Goal: Check status: Check status

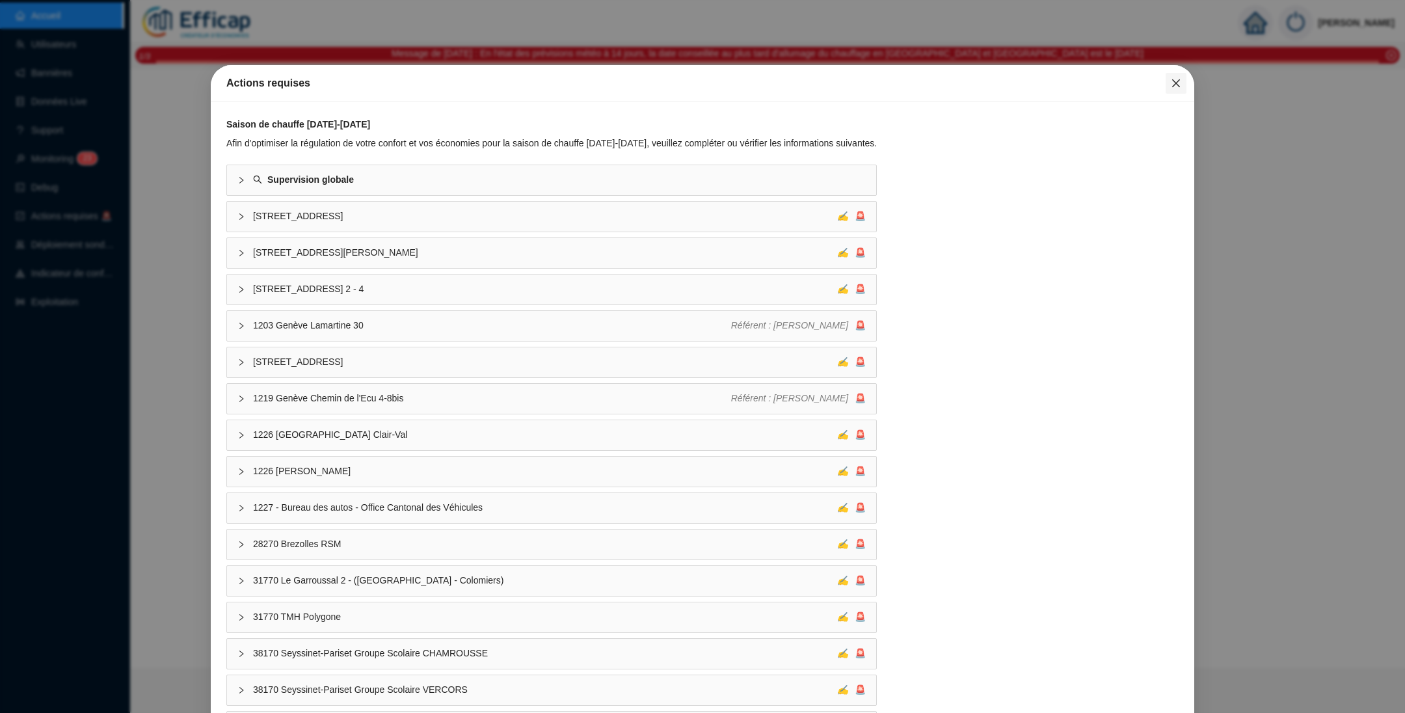
click at [1171, 85] on icon "close" at bounding box center [1176, 83] width 10 height 10
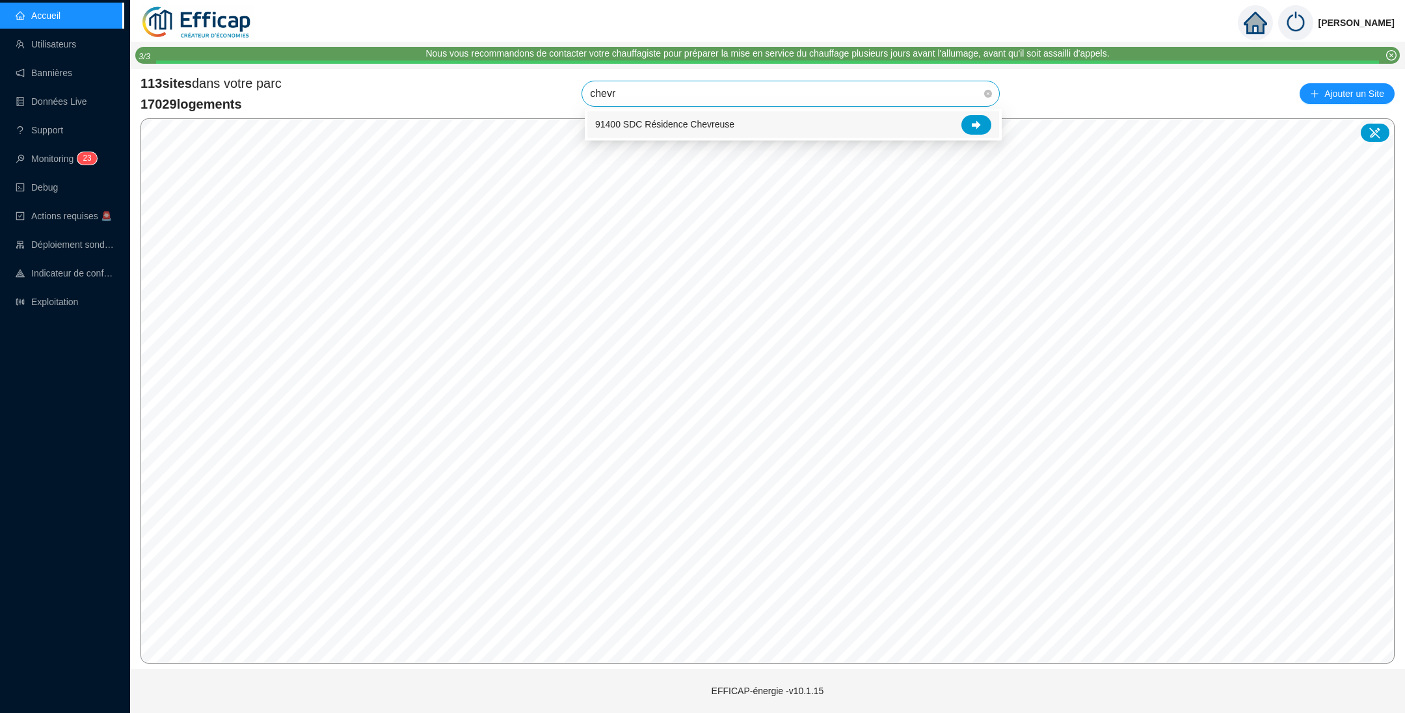
type input "chevre"
click at [974, 115] on div at bounding box center [977, 125] width 30 height 20
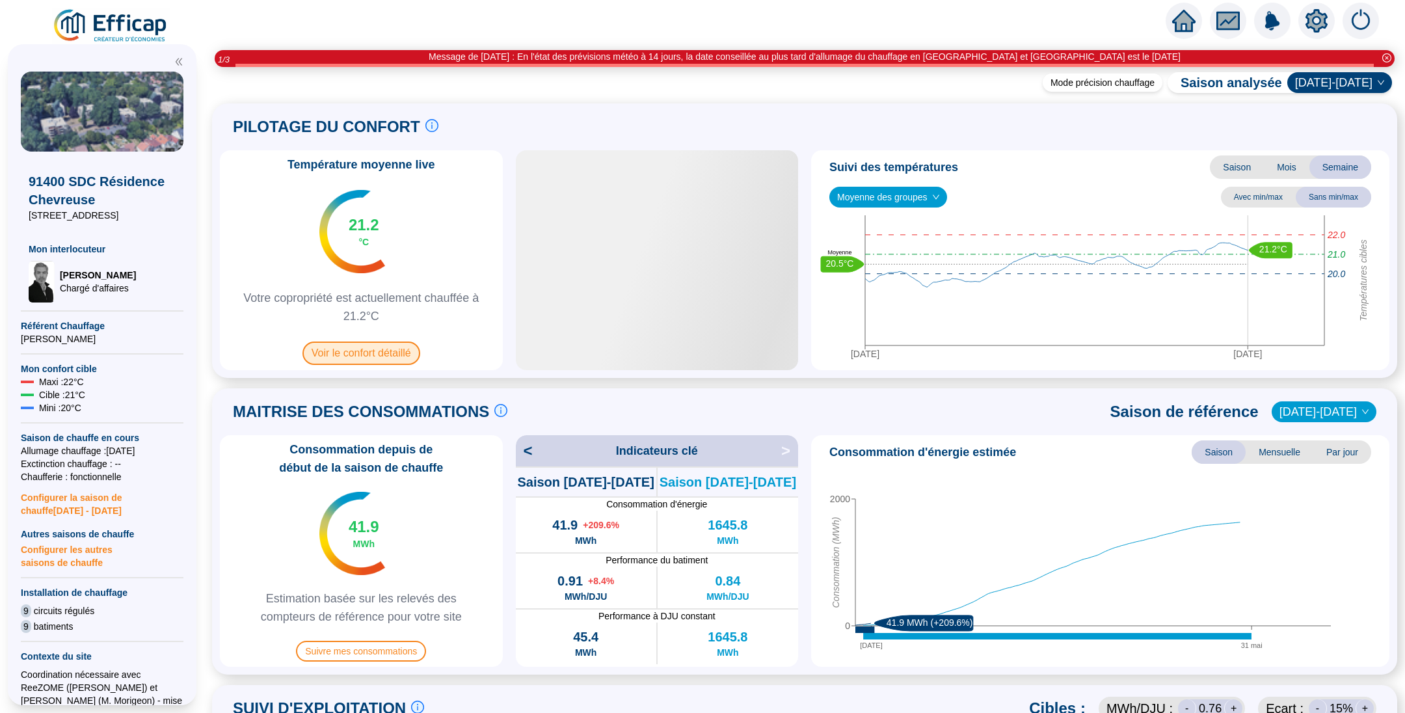
click at [376, 351] on span "Voir le confort détaillé" at bounding box center [362, 353] width 118 height 23
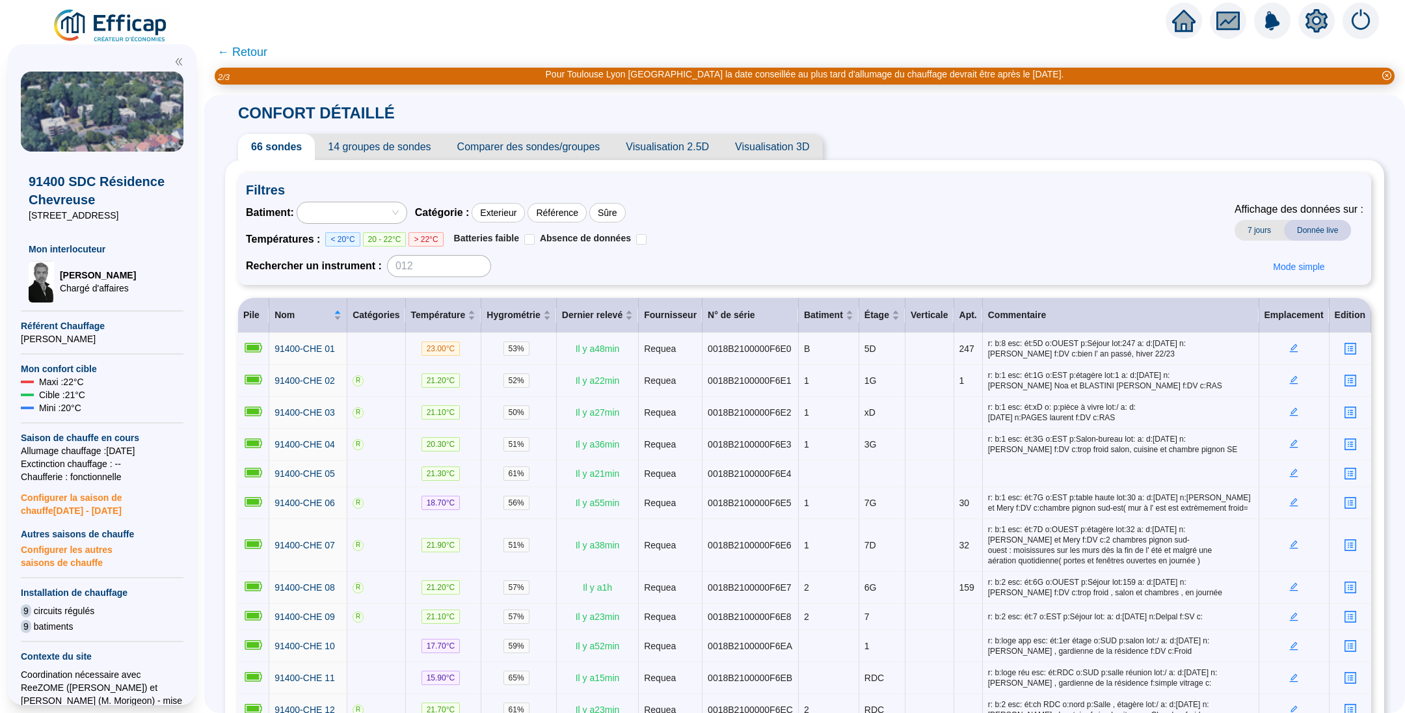
click at [494, 146] on span "Comparer des sondes/groupes" at bounding box center [528, 147] width 169 height 26
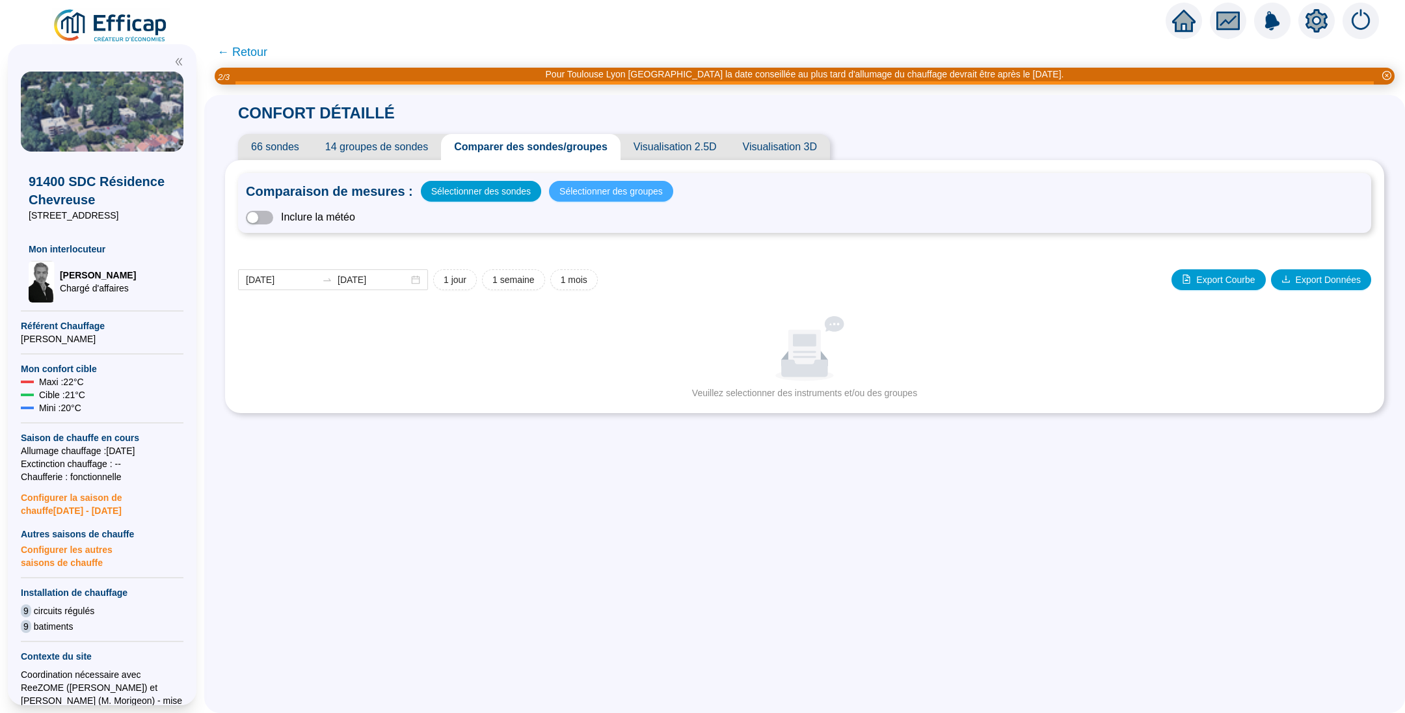
click at [568, 185] on span "Sélectionner des groupes" at bounding box center [610, 191] width 103 height 18
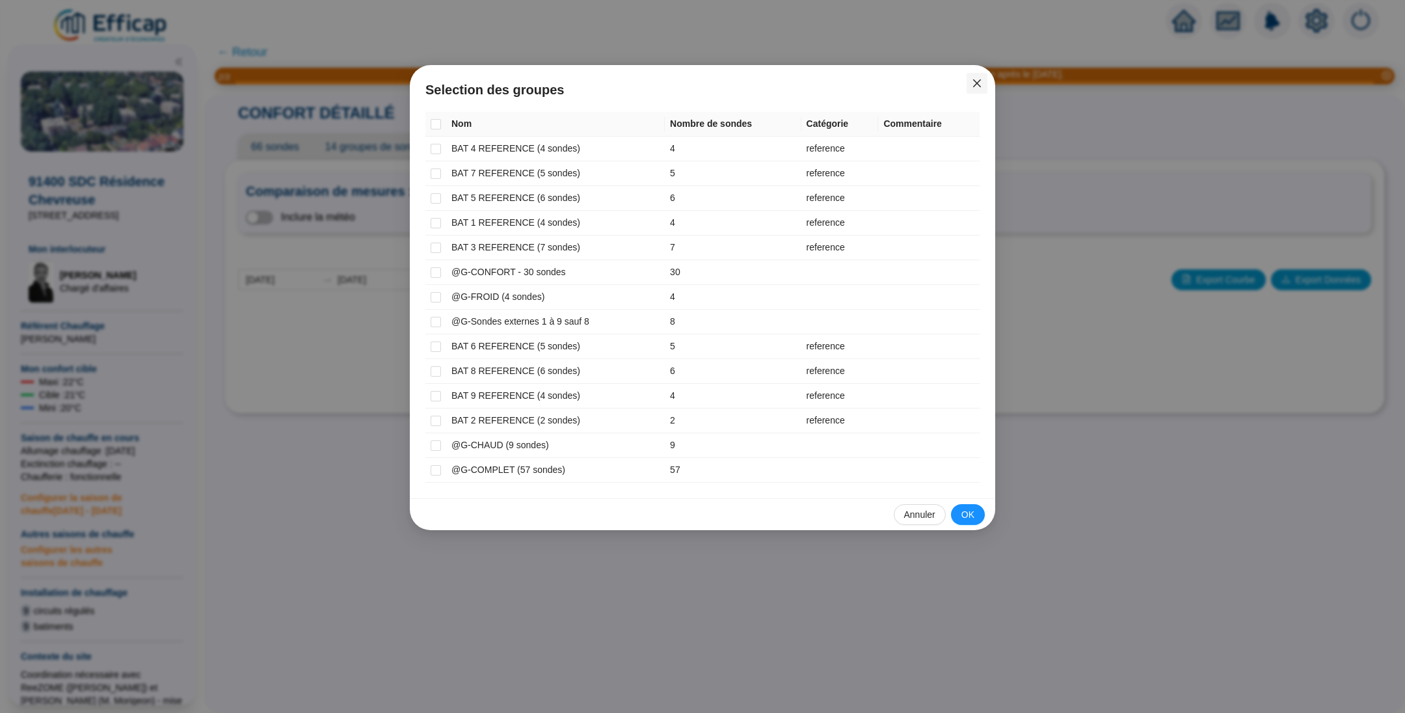
click at [973, 86] on icon "close" at bounding box center [977, 83] width 10 height 10
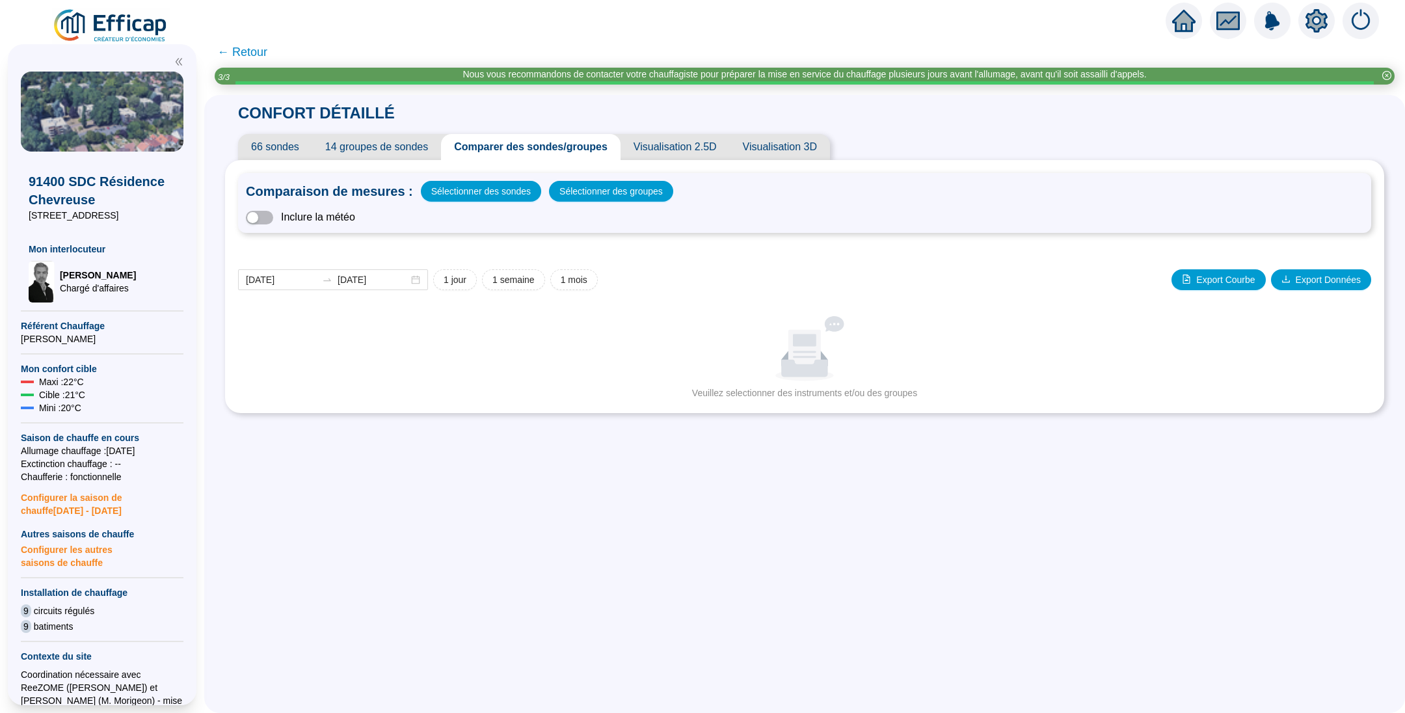
drag, startPoint x: 580, startPoint y: 180, endPoint x: 577, endPoint y: 191, distance: 12.0
click at [580, 180] on div "Comparaison de mesures : Sélectionner des sondes Sélectionner des groupes Inclu…" at bounding box center [804, 203] width 1133 height 60
click at [576, 191] on span "Sélectionner des groupes" at bounding box center [610, 191] width 103 height 18
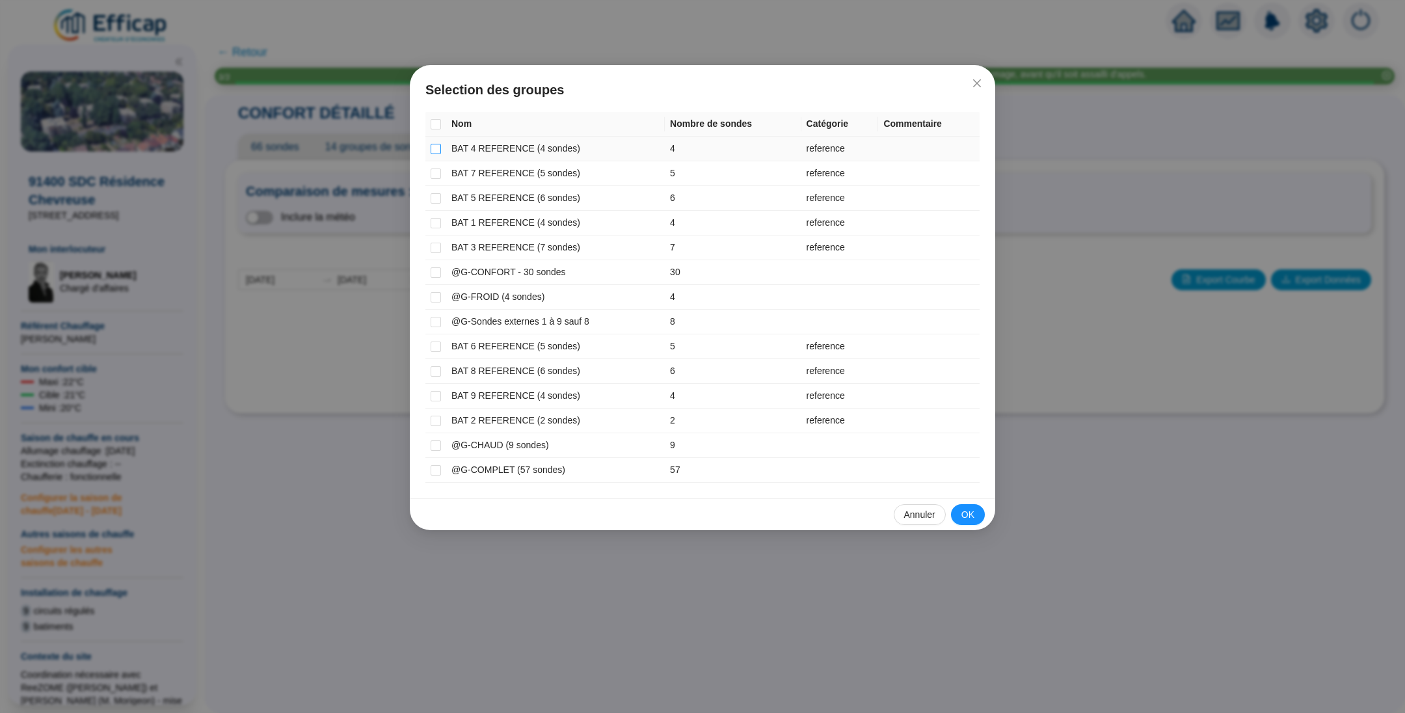
click at [431, 144] on input "checkbox" at bounding box center [436, 149] width 10 height 10
checkbox input "true"
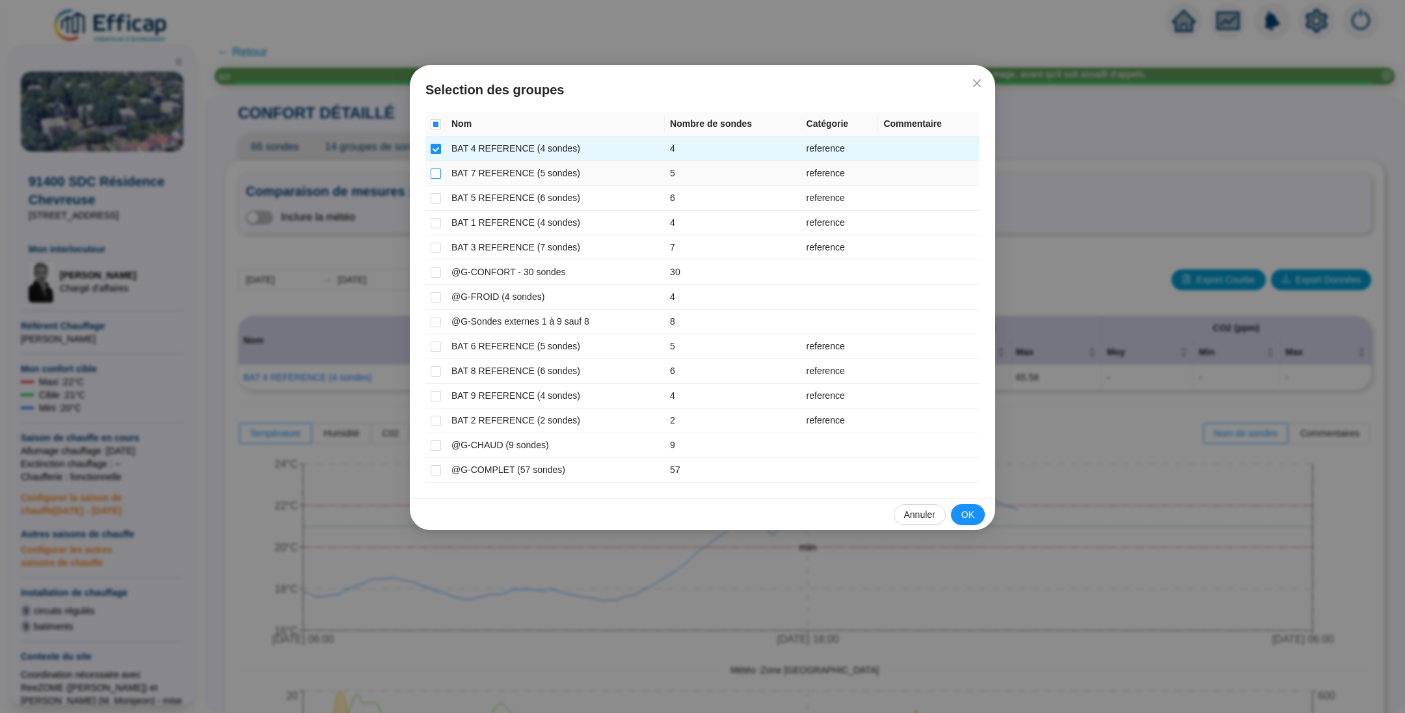
click at [433, 170] on input "checkbox" at bounding box center [436, 173] width 10 height 10
checkbox input "true"
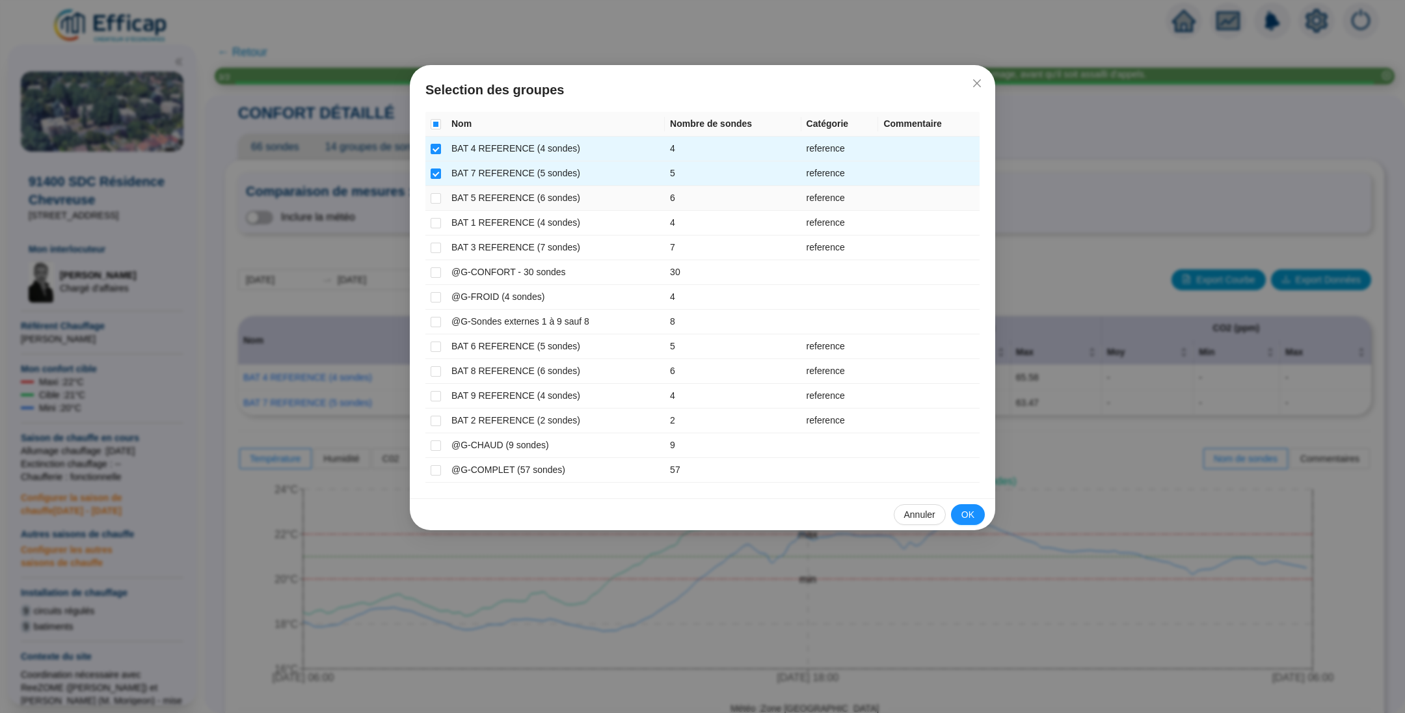
click at [435, 189] on td at bounding box center [435, 198] width 21 height 25
click at [435, 202] on input "checkbox" at bounding box center [436, 198] width 10 height 10
checkbox input "true"
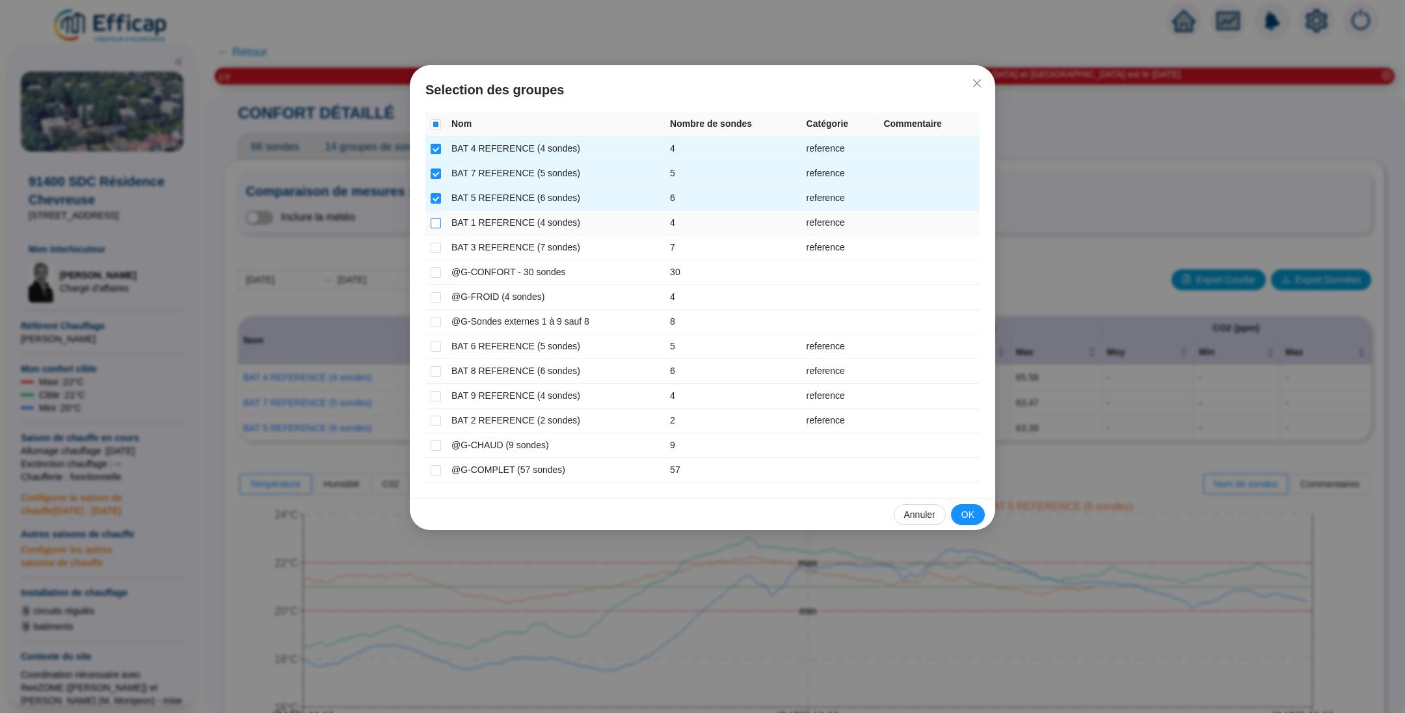
click at [433, 218] on input "checkbox" at bounding box center [436, 223] width 10 height 10
checkbox input "true"
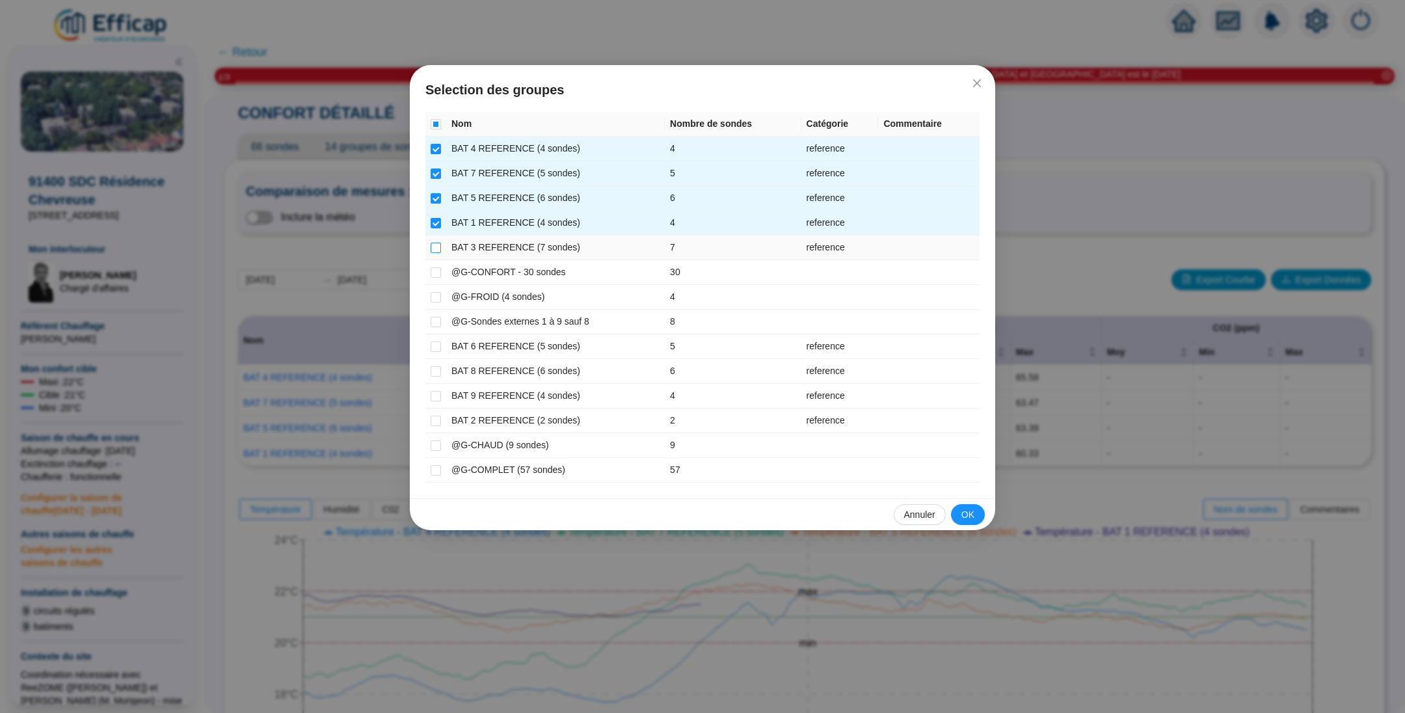
click at [437, 243] on input "checkbox" at bounding box center [436, 248] width 10 height 10
checkbox input "true"
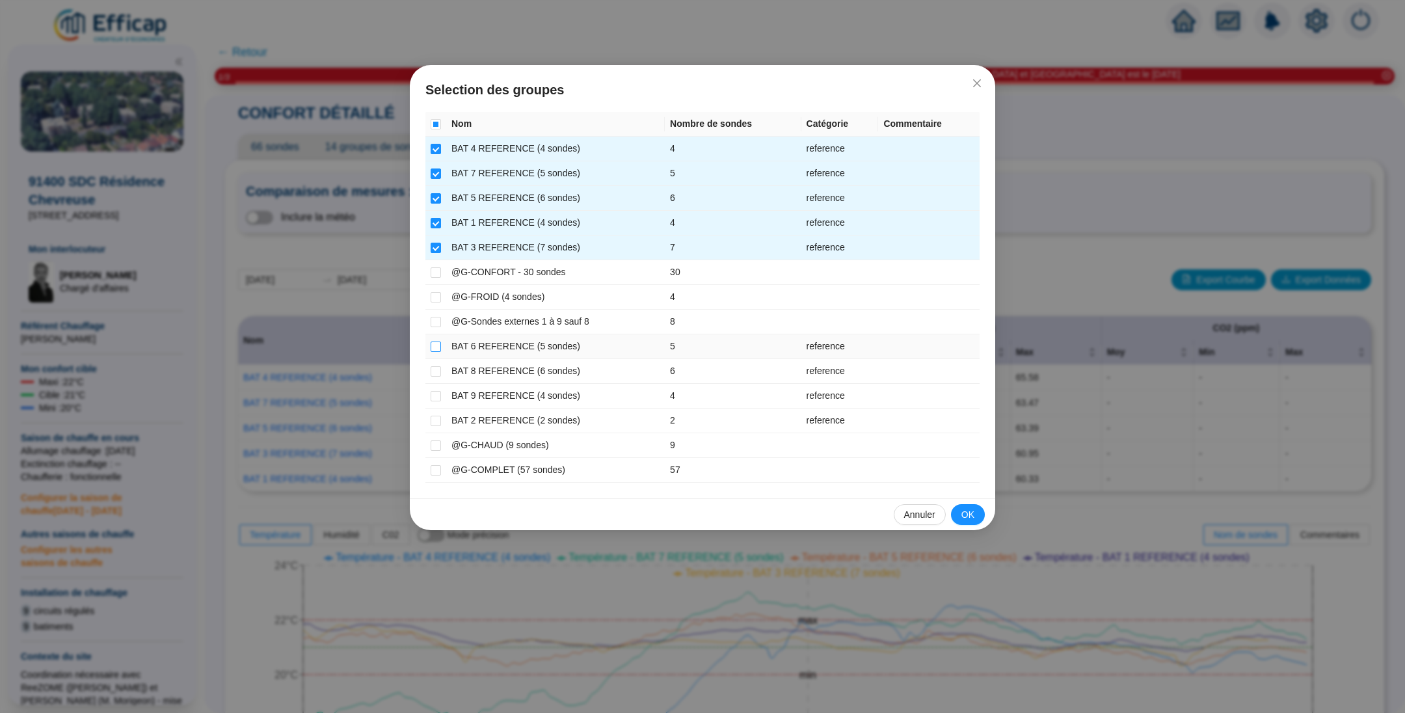
click at [436, 342] on input "checkbox" at bounding box center [436, 347] width 10 height 10
checkbox input "true"
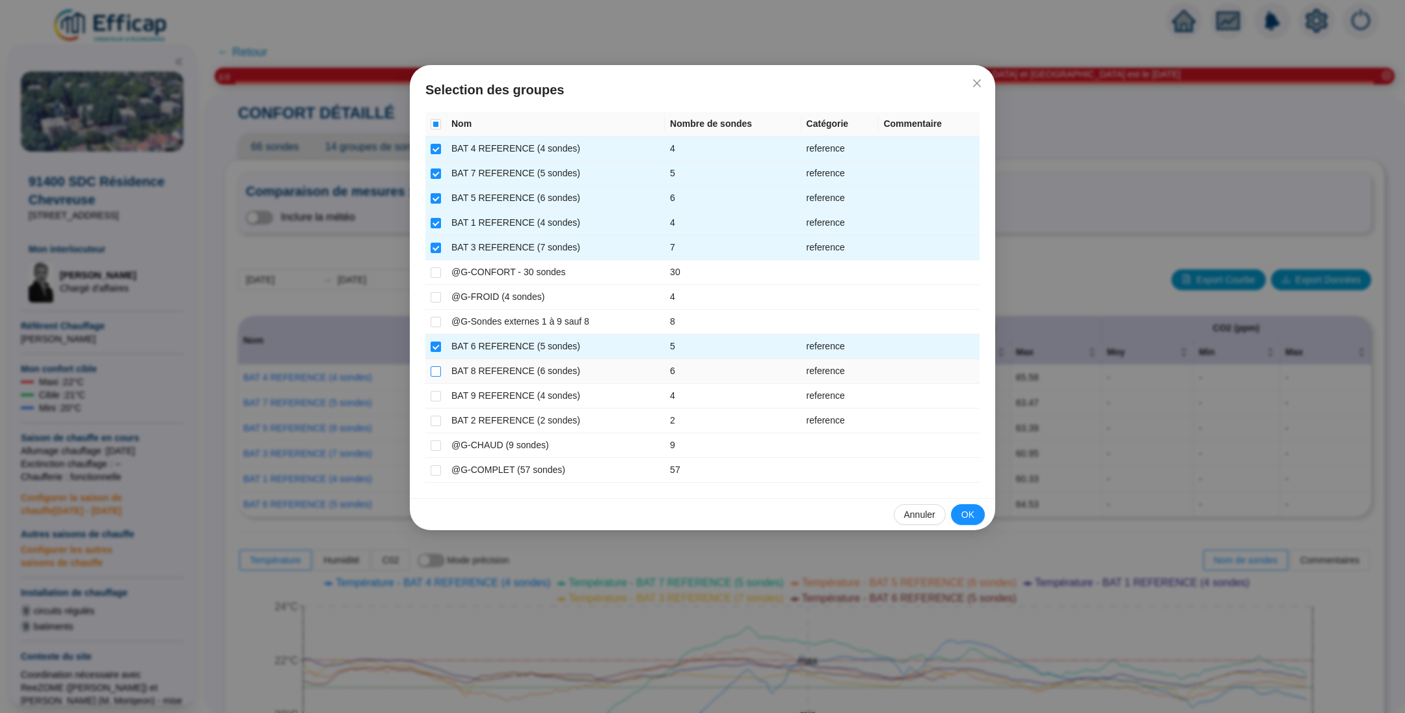
click at [438, 370] on input "checkbox" at bounding box center [436, 371] width 10 height 10
checkbox input "true"
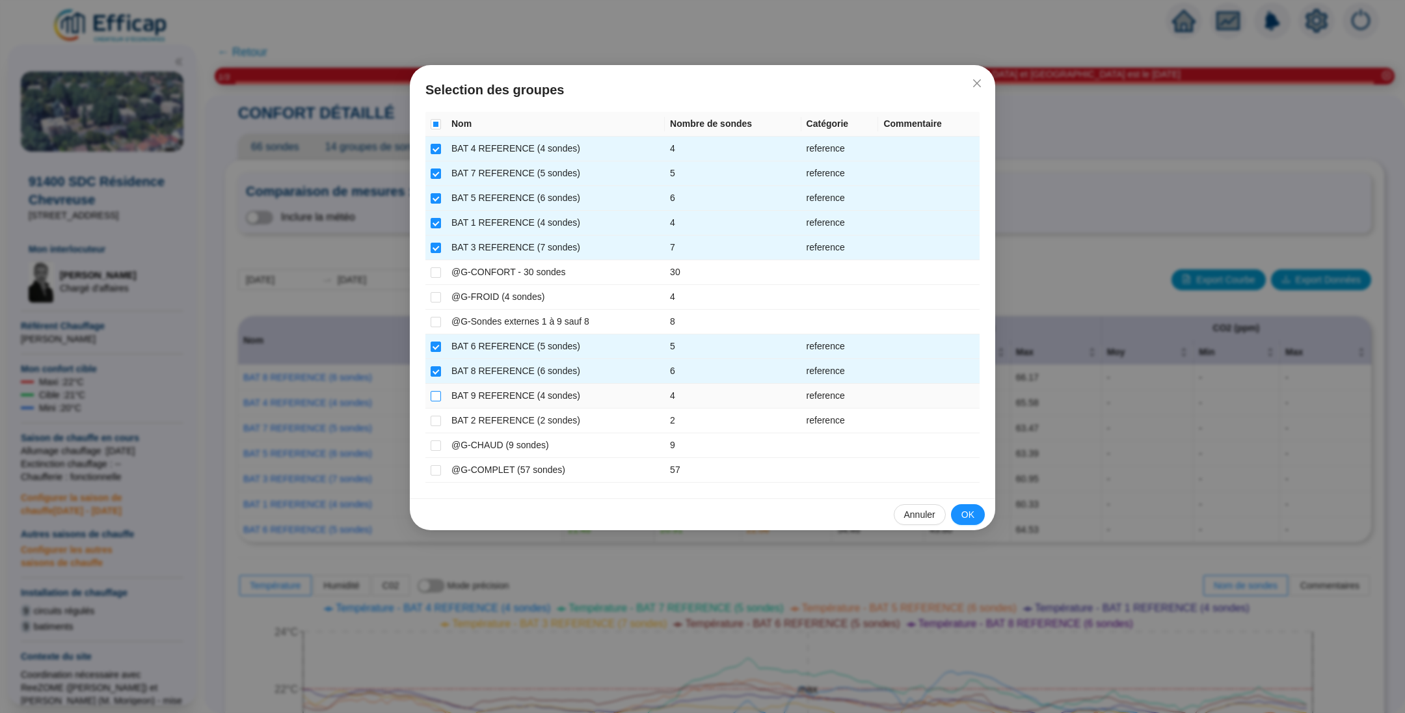
click at [439, 391] on input "checkbox" at bounding box center [436, 396] width 10 height 10
checkbox input "true"
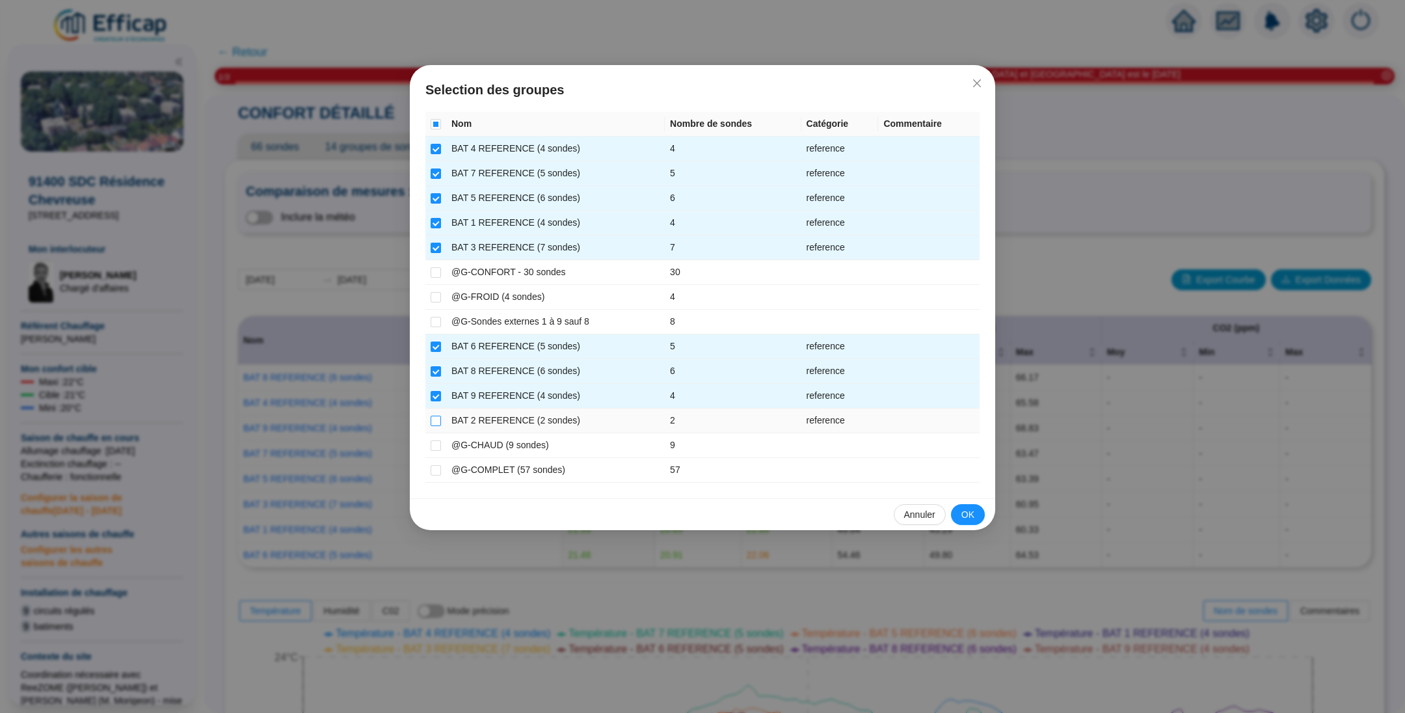
click at [433, 418] on input "checkbox" at bounding box center [436, 421] width 10 height 10
checkbox input "true"
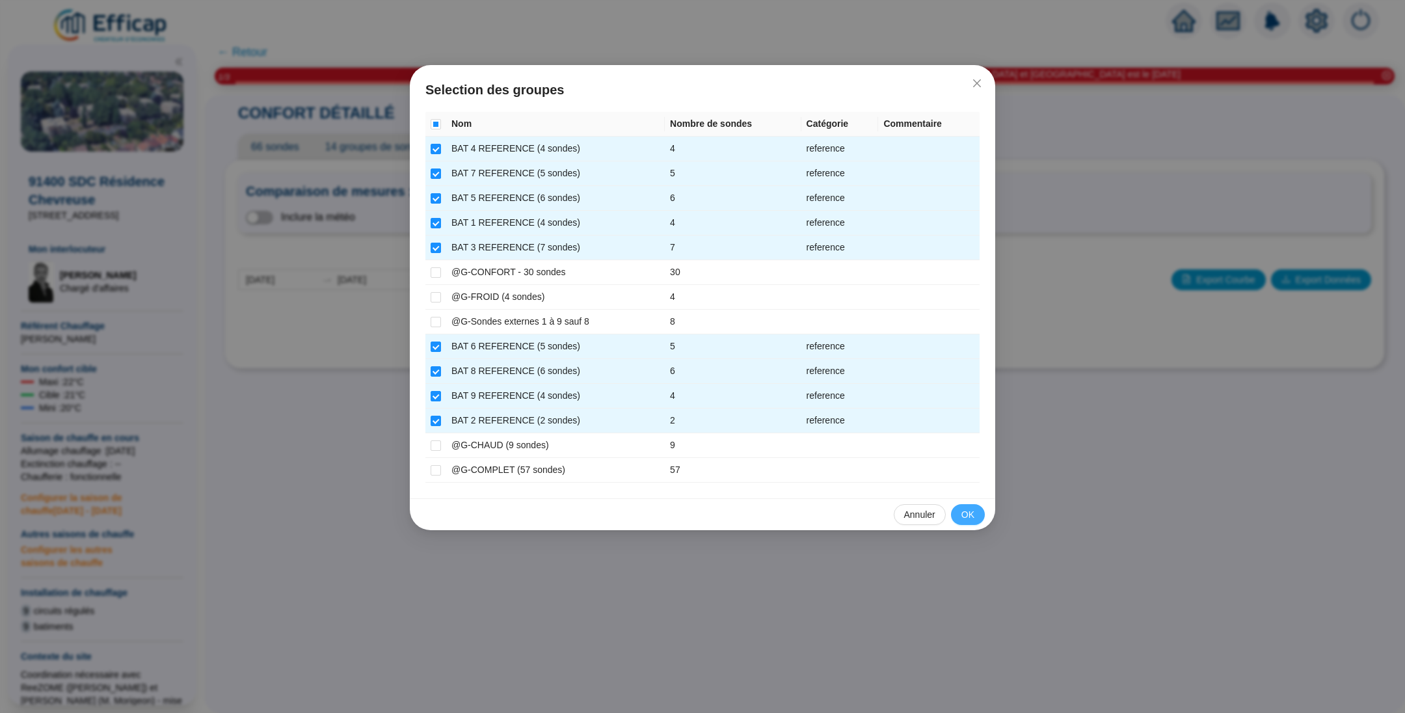
click at [974, 511] on span "OK" at bounding box center [968, 515] width 13 height 14
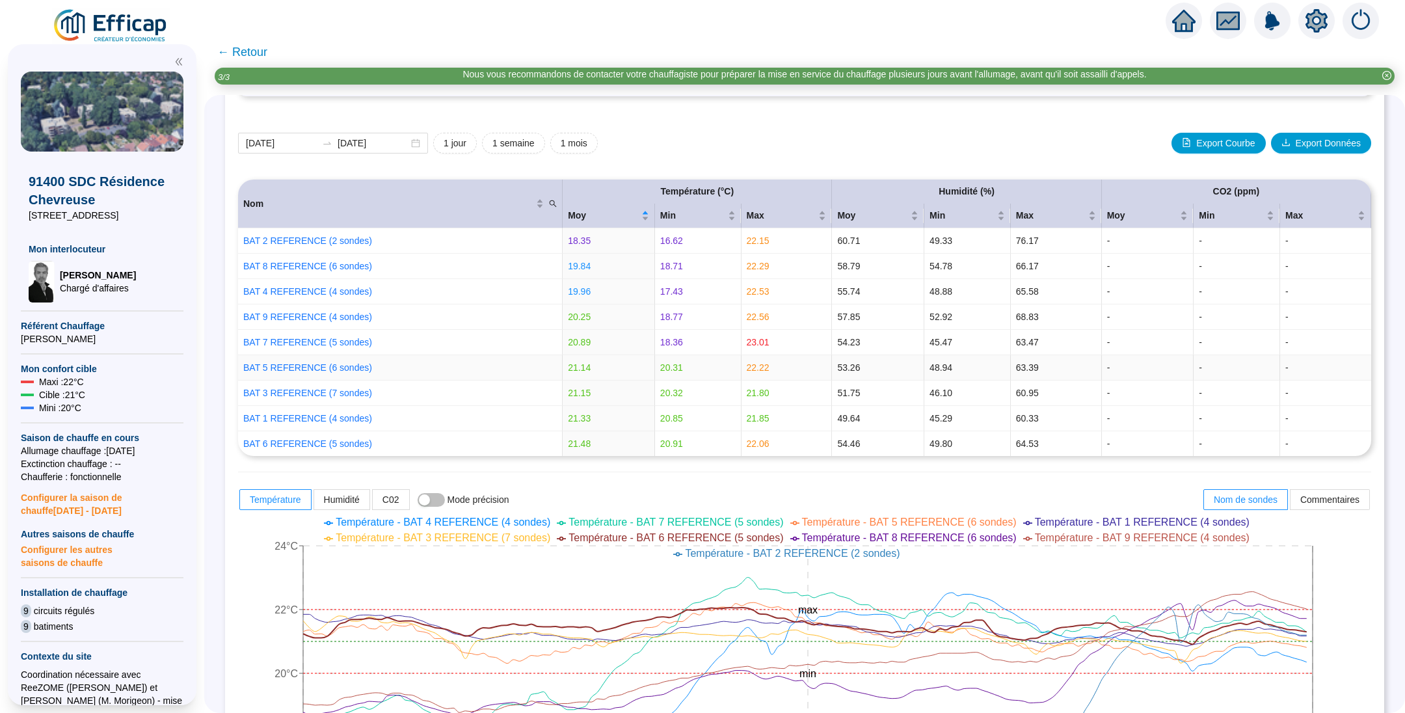
scroll to position [98, 0]
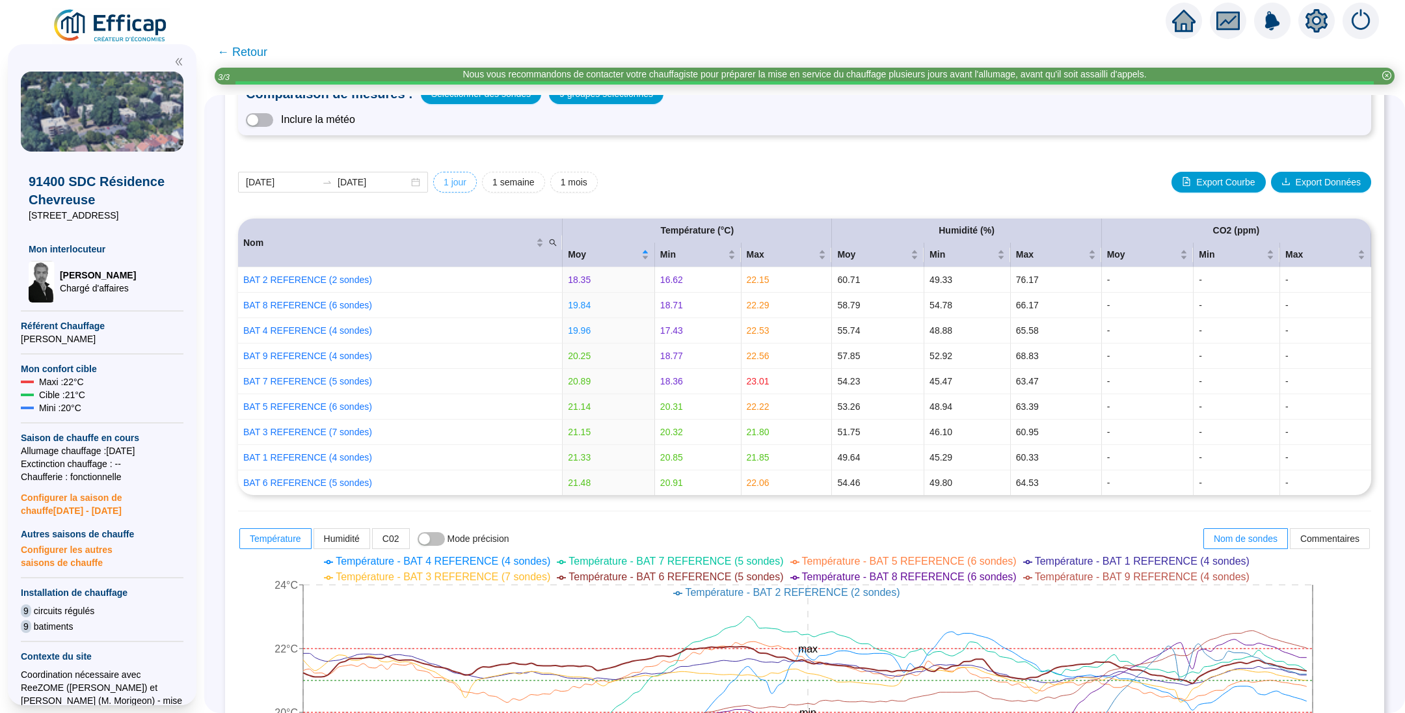
click at [466, 181] on span "1 jour" at bounding box center [455, 183] width 23 height 14
type input "[DATE]"
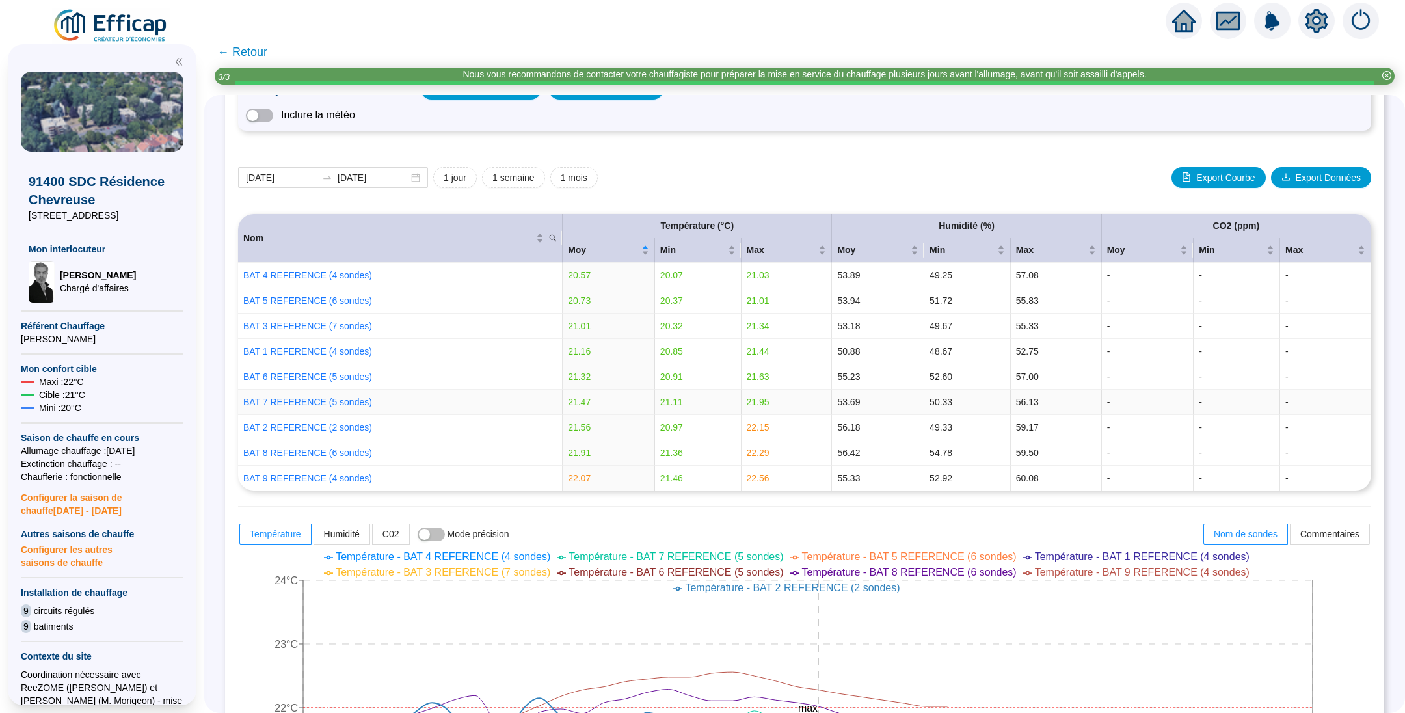
scroll to position [87, 0]
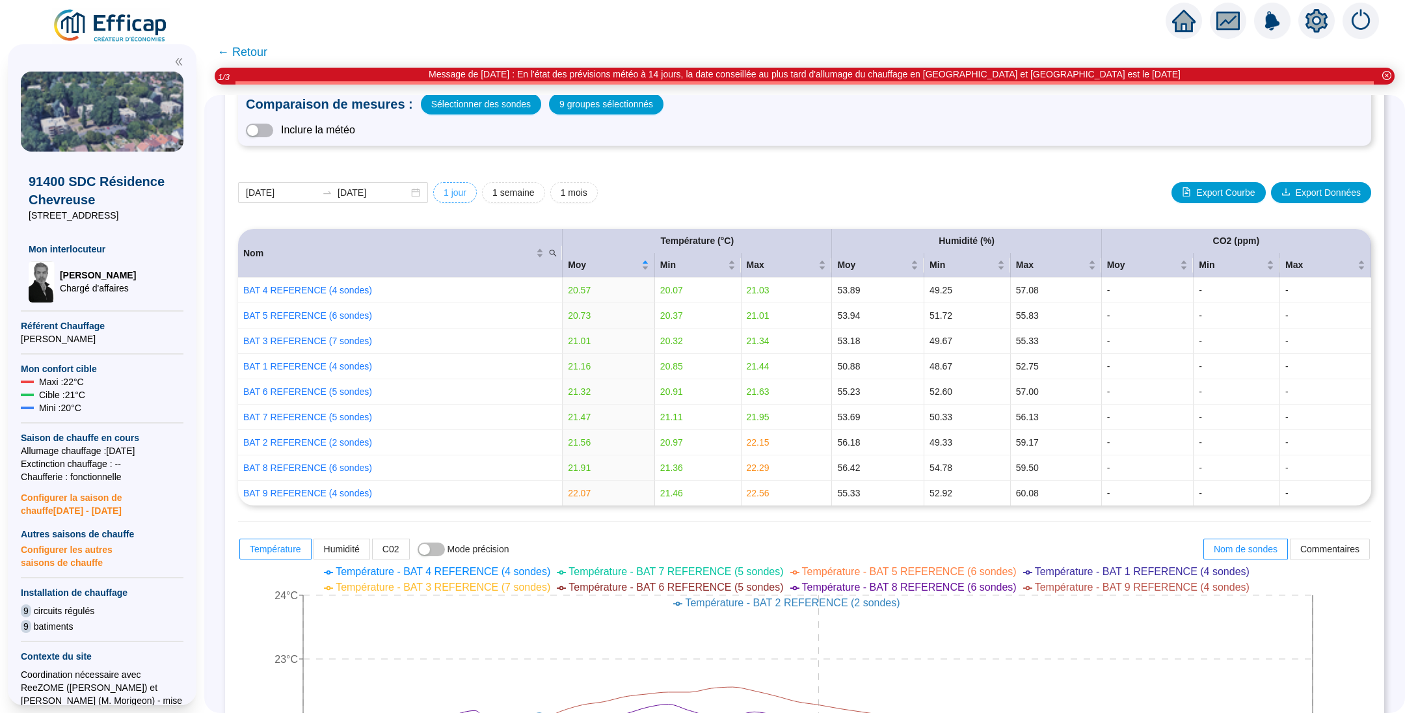
click at [466, 196] on span "1 jour" at bounding box center [455, 193] width 23 height 14
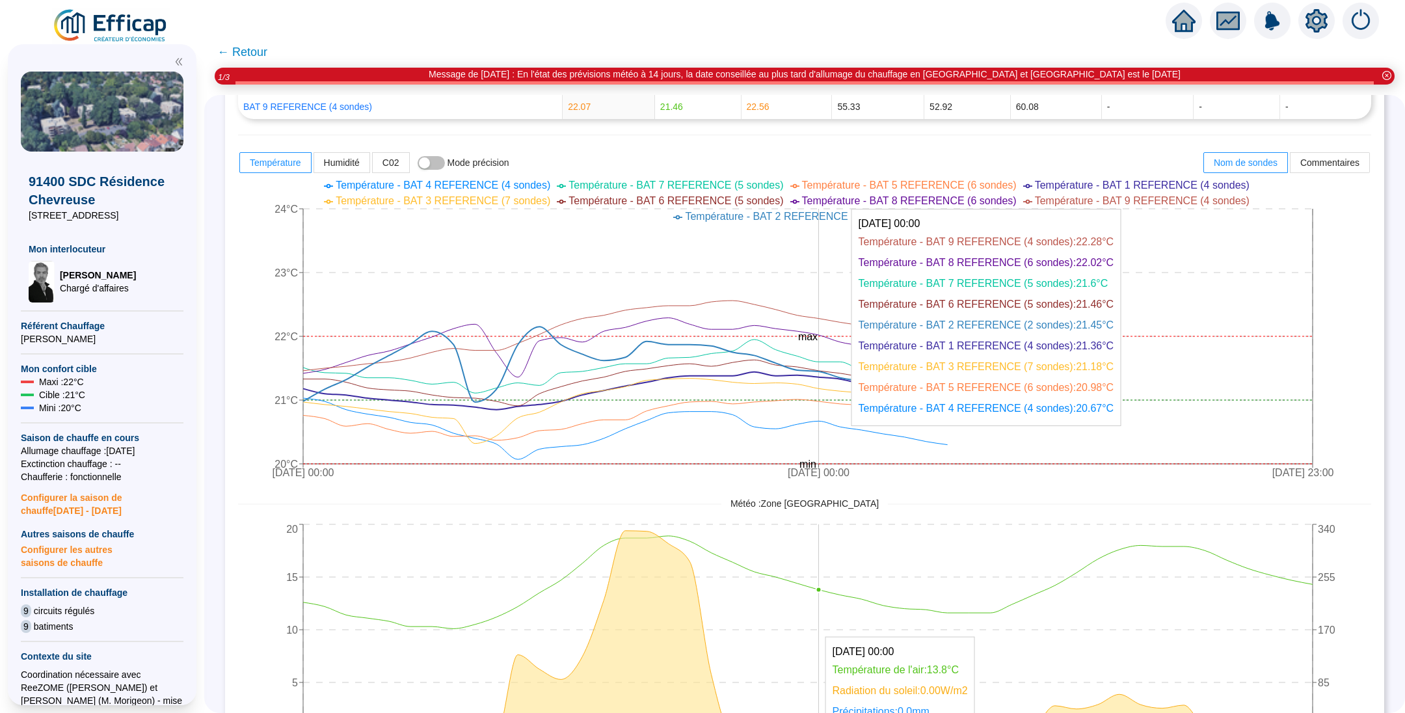
scroll to position [478, 0]
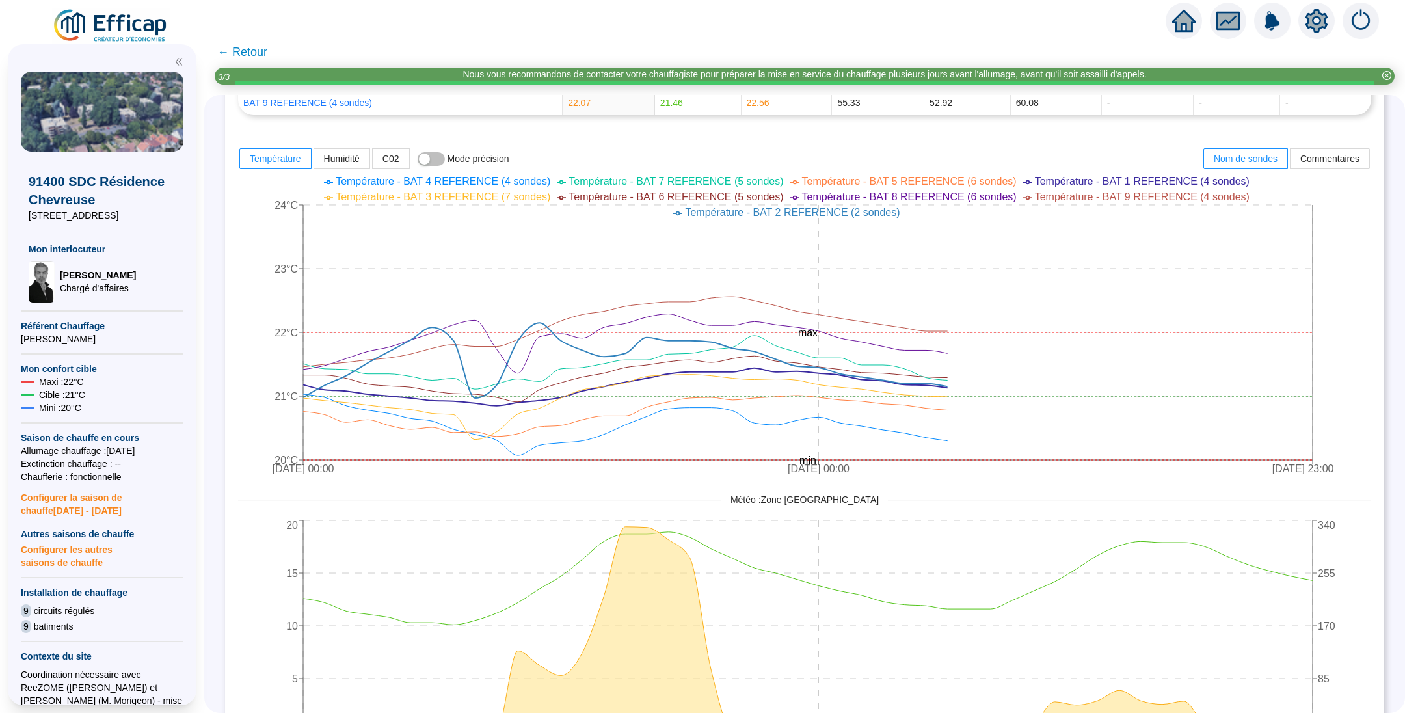
click at [267, 53] on span "← Retour" at bounding box center [242, 52] width 50 height 18
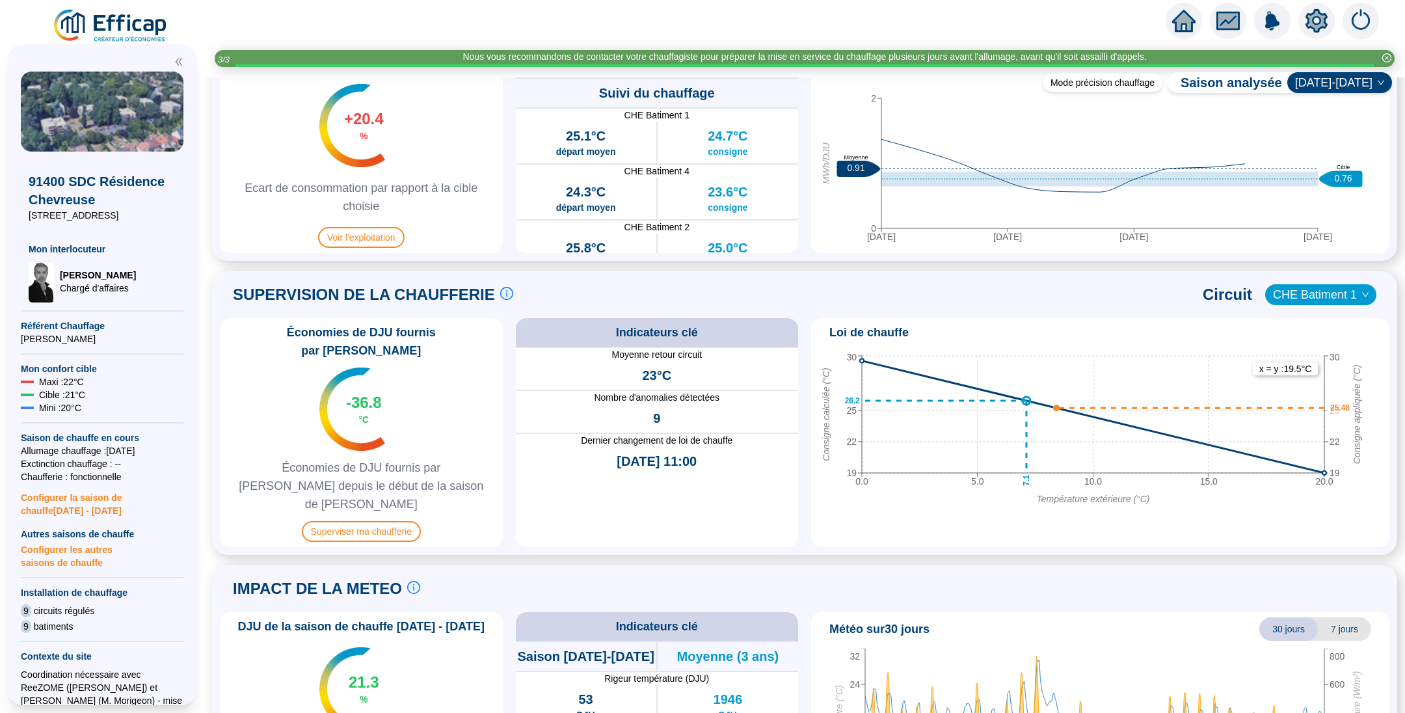
scroll to position [777, 0]
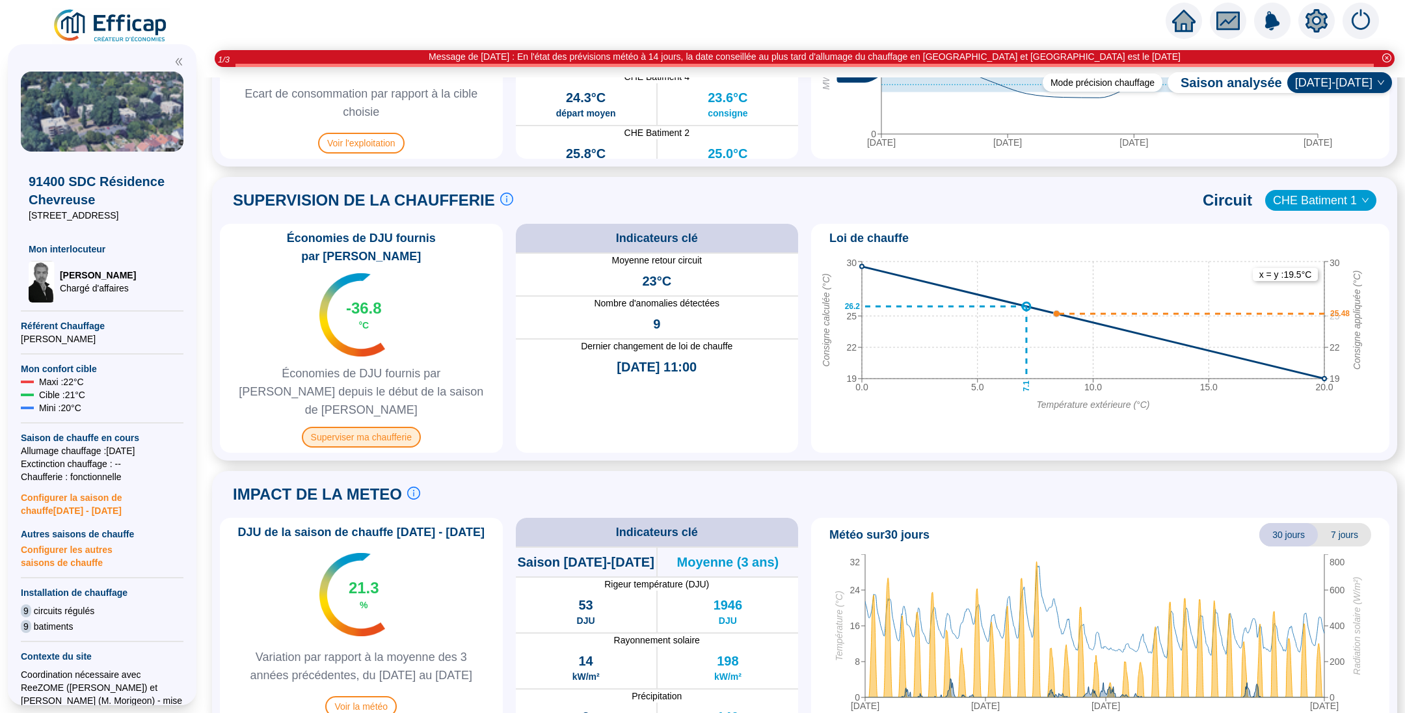
click at [386, 427] on span "Superviser ma chaufferie" at bounding box center [361, 437] width 119 height 21
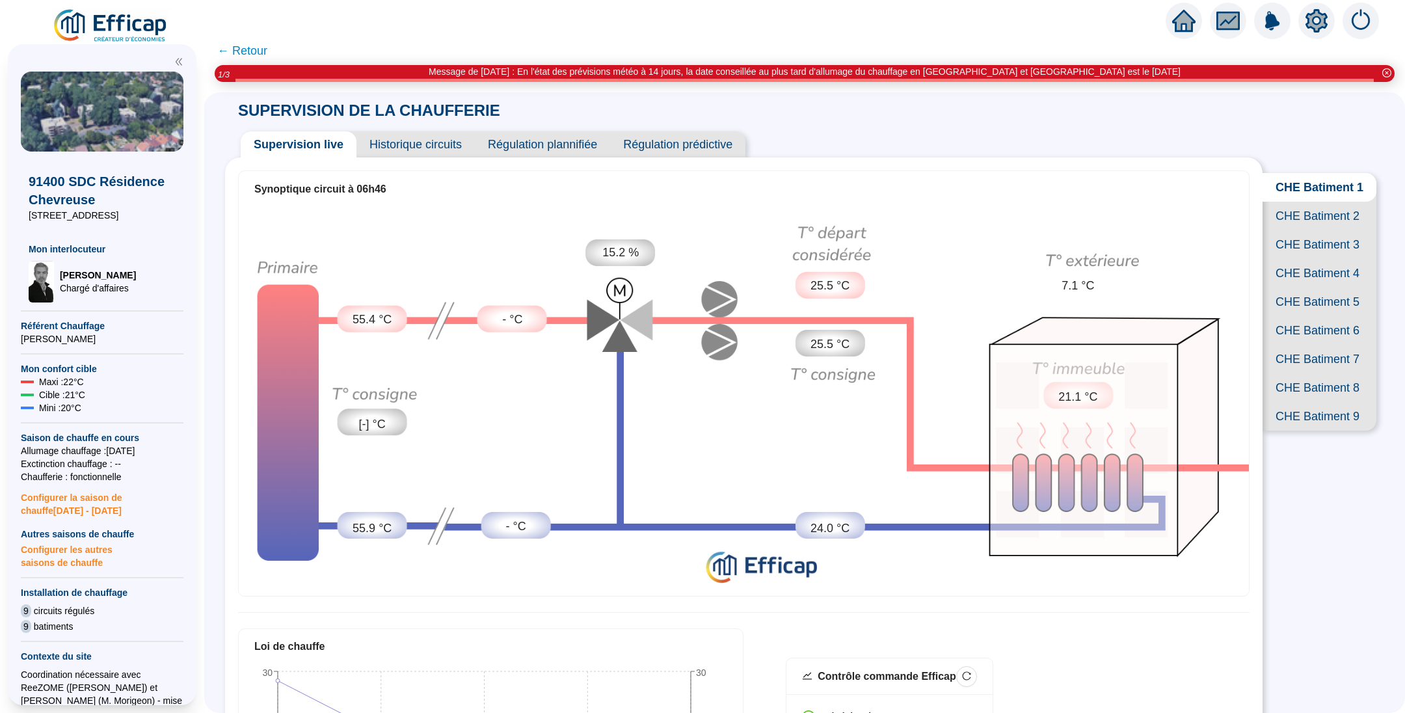
click at [1304, 225] on span "CHE Batiment 2" at bounding box center [1320, 216] width 114 height 29
click at [1307, 259] on span "CHE Batiment 3" at bounding box center [1320, 244] width 114 height 29
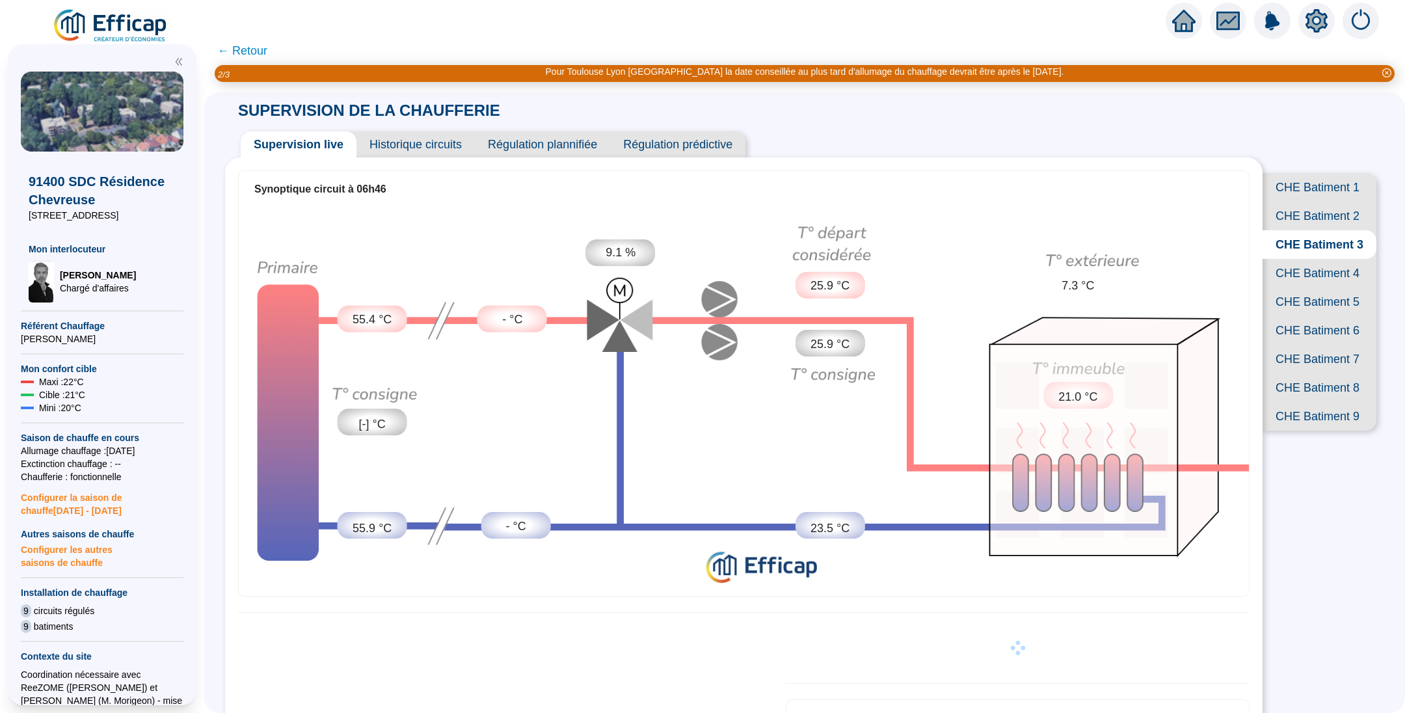
click at [1300, 288] on span "CHE Batiment 4" at bounding box center [1320, 273] width 114 height 29
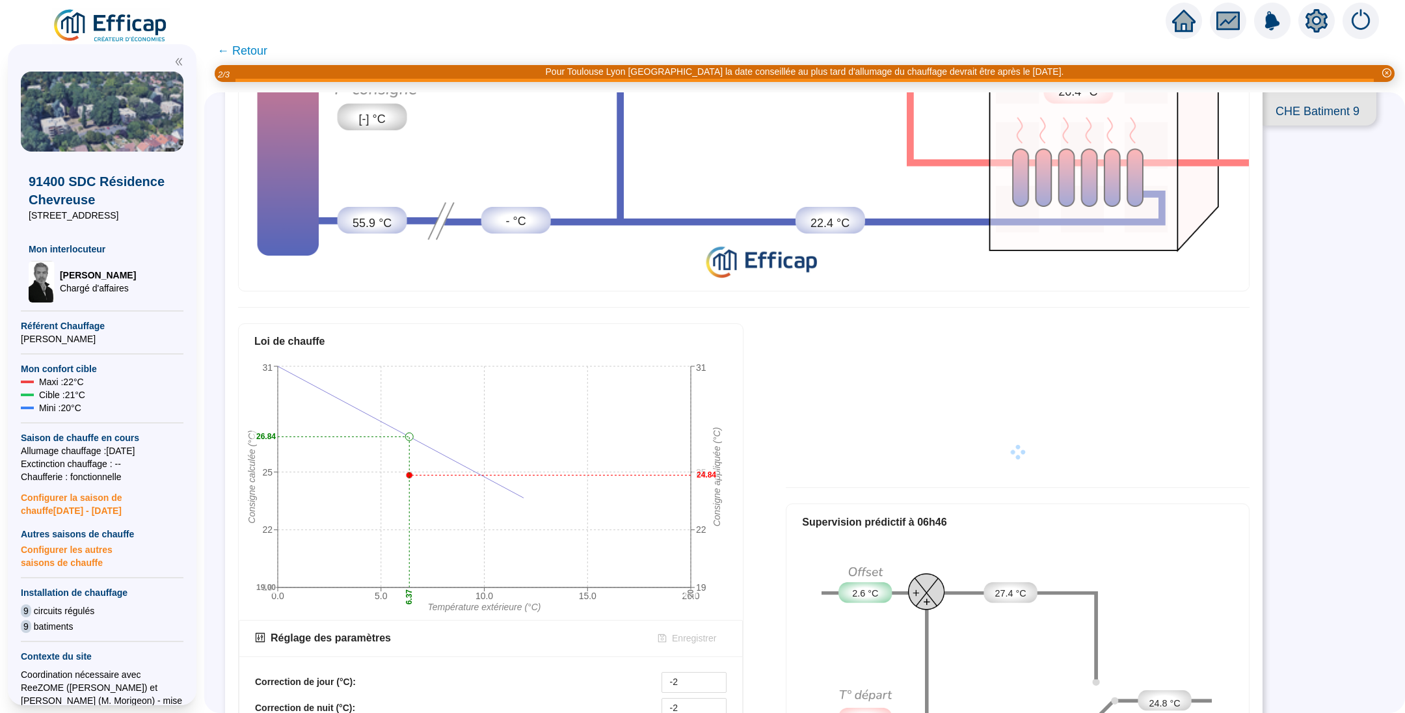
scroll to position [463, 0]
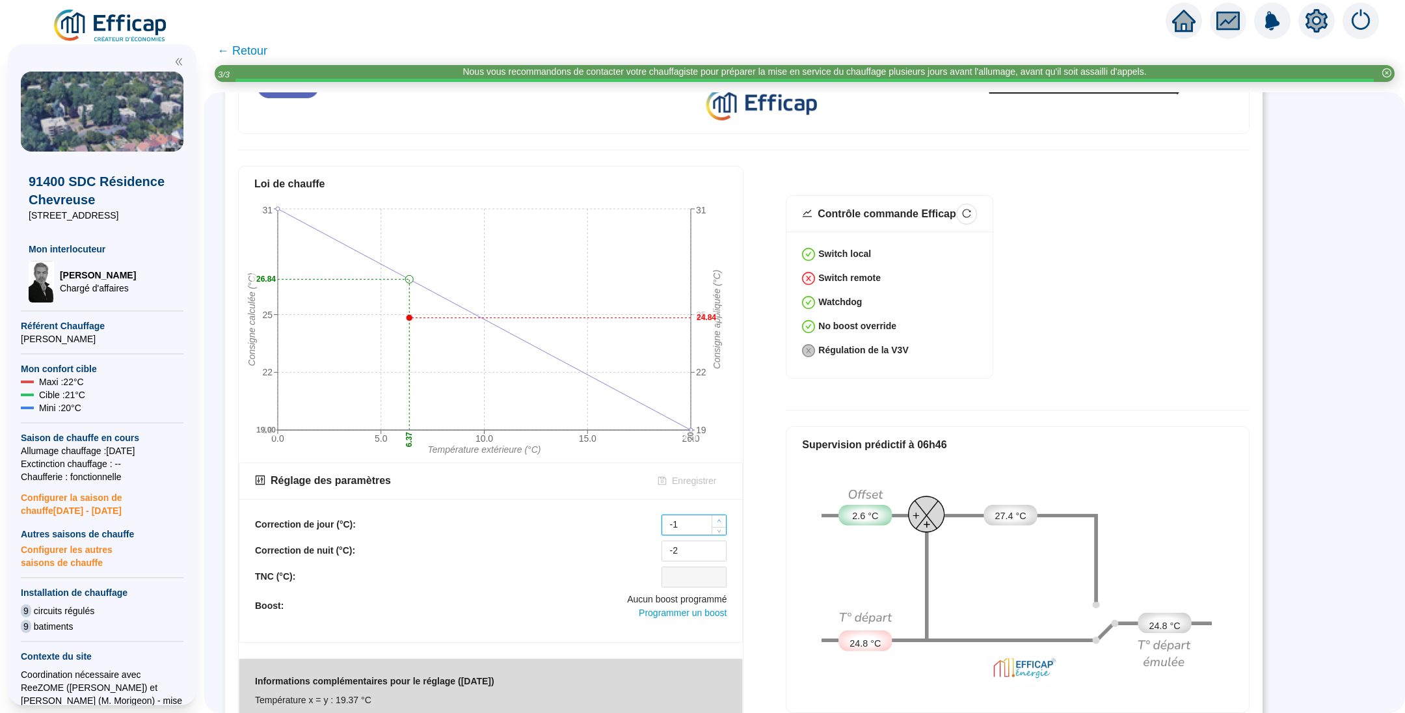
click at [717, 515] on span "Increase Value" at bounding box center [719, 521] width 14 height 12
type input "0"
click at [717, 515] on span "Increase Value" at bounding box center [719, 521] width 14 height 12
click at [718, 545] on icon "up" at bounding box center [719, 547] width 5 height 5
type input "0"
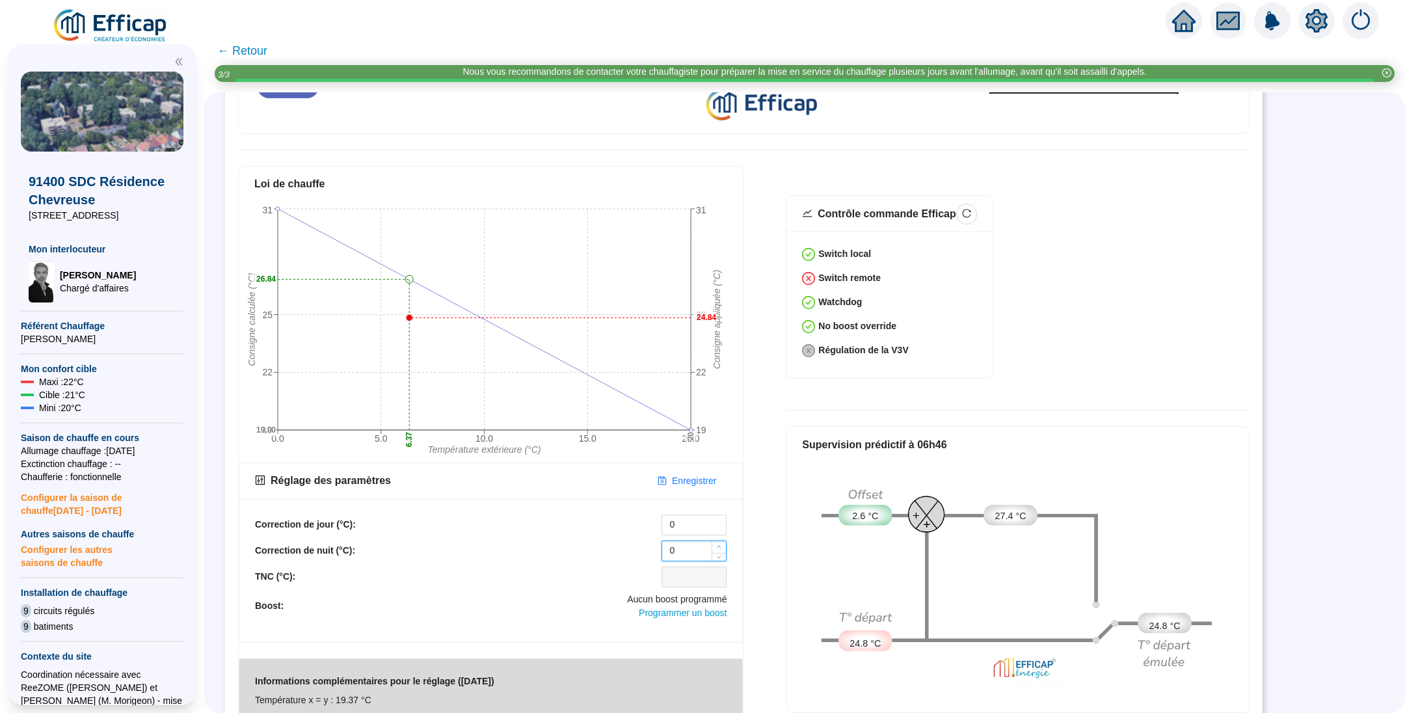
click at [718, 545] on icon "up" at bounding box center [719, 547] width 5 height 5
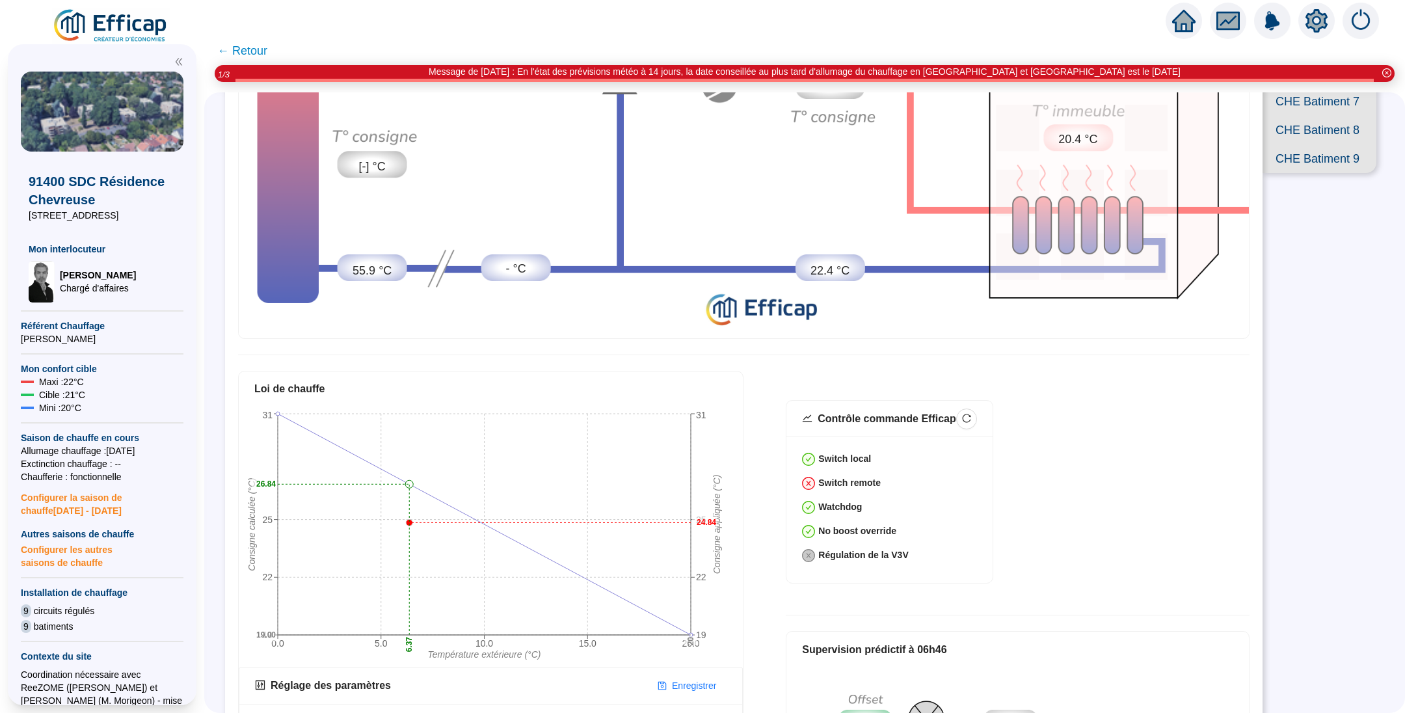
scroll to position [365, 0]
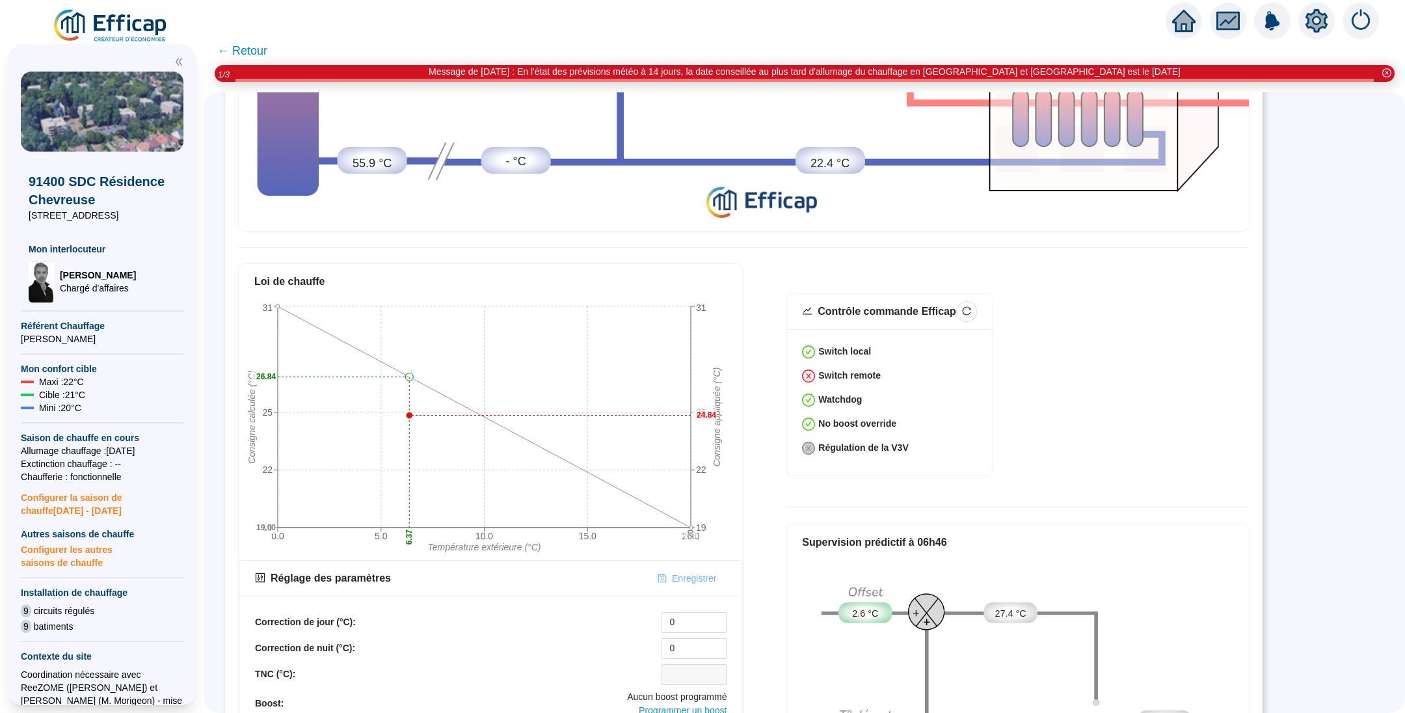
click at [684, 572] on span "Enregistrer" at bounding box center [694, 579] width 44 height 14
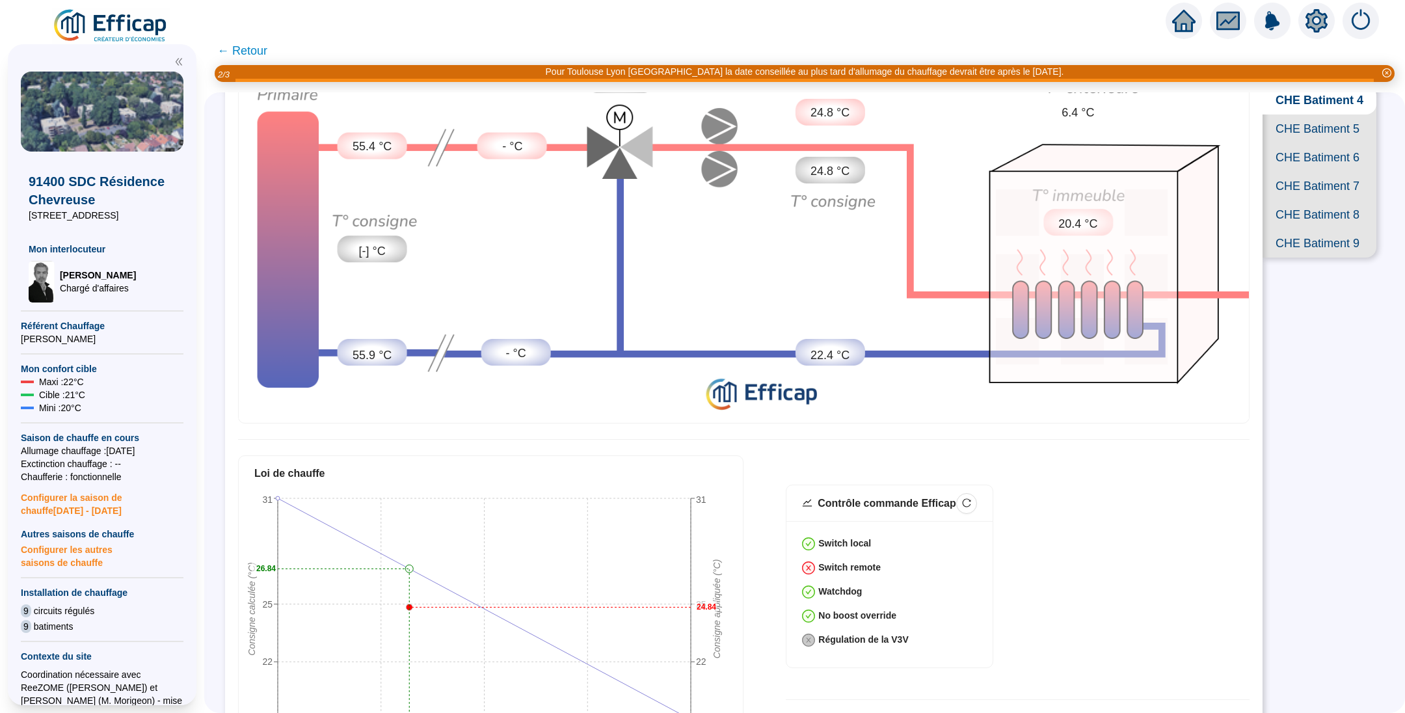
scroll to position [101, 0]
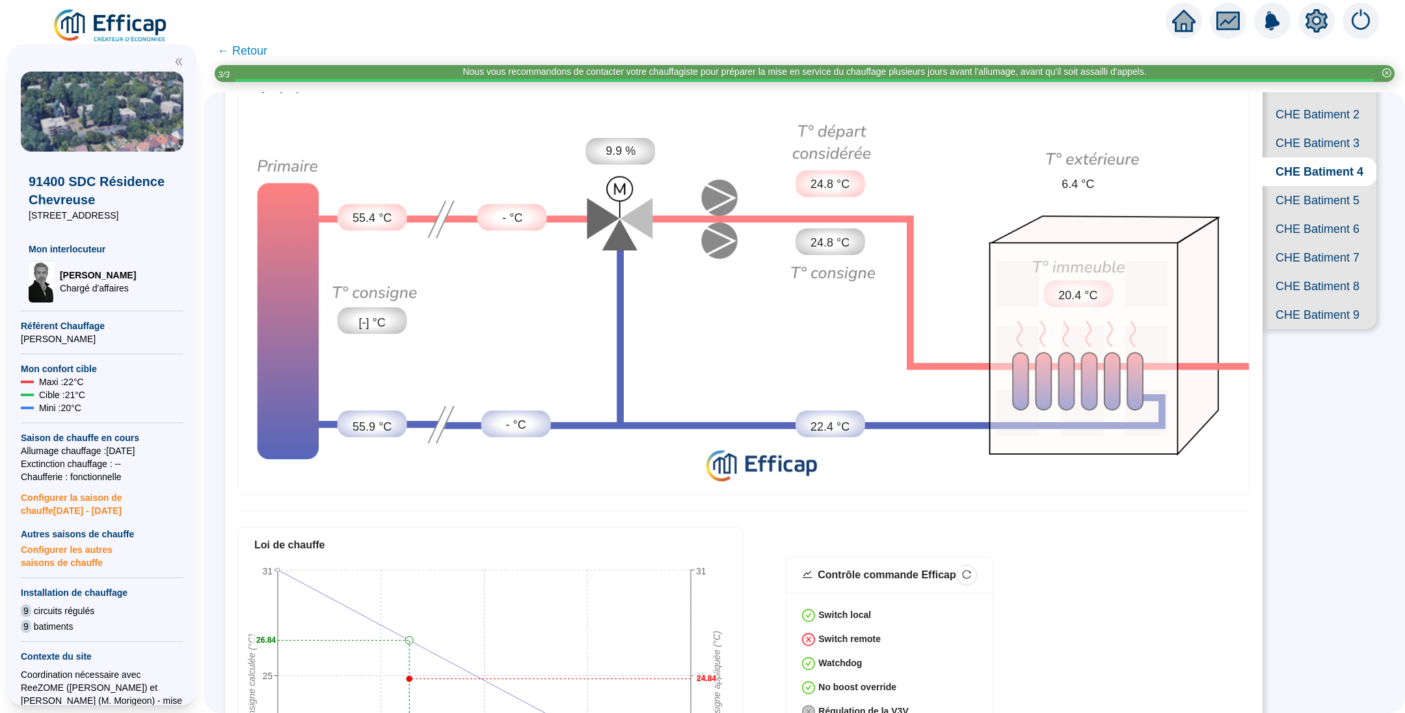
click at [1297, 215] on span "CHE Batiment 5" at bounding box center [1320, 200] width 114 height 29
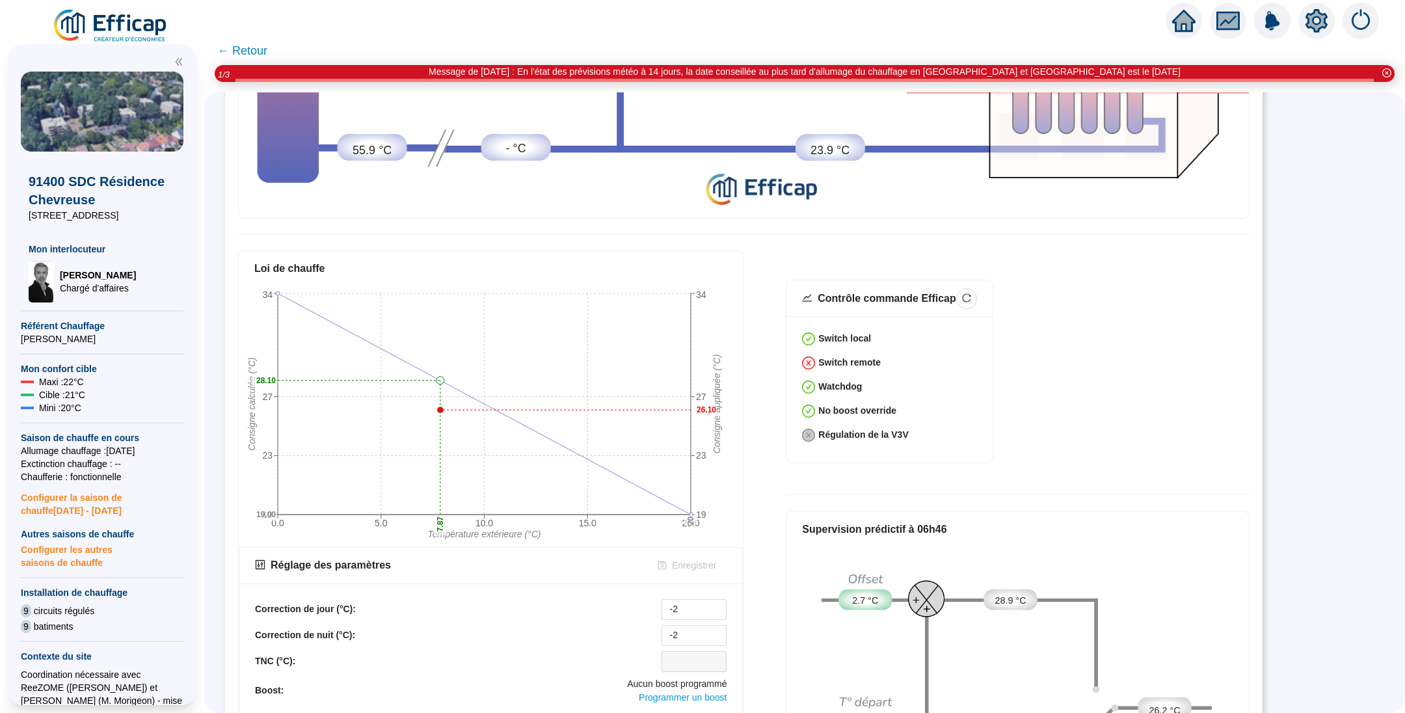
scroll to position [390, 0]
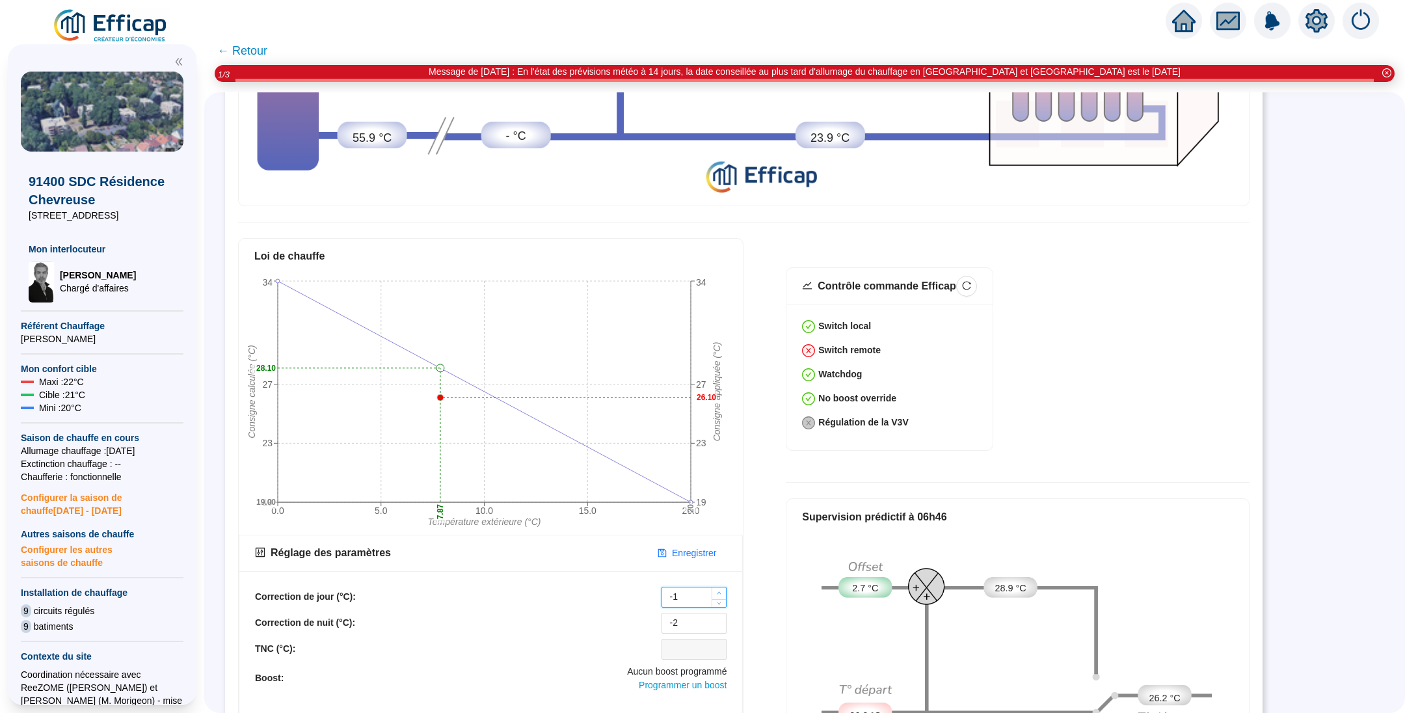
click at [724, 587] on span "Increase Value" at bounding box center [719, 593] width 14 height 12
type input "0"
click at [724, 587] on span "Increase Value" at bounding box center [719, 593] width 14 height 12
click at [715, 613] on span "Increase Value" at bounding box center [719, 619] width 14 height 12
type input "0"
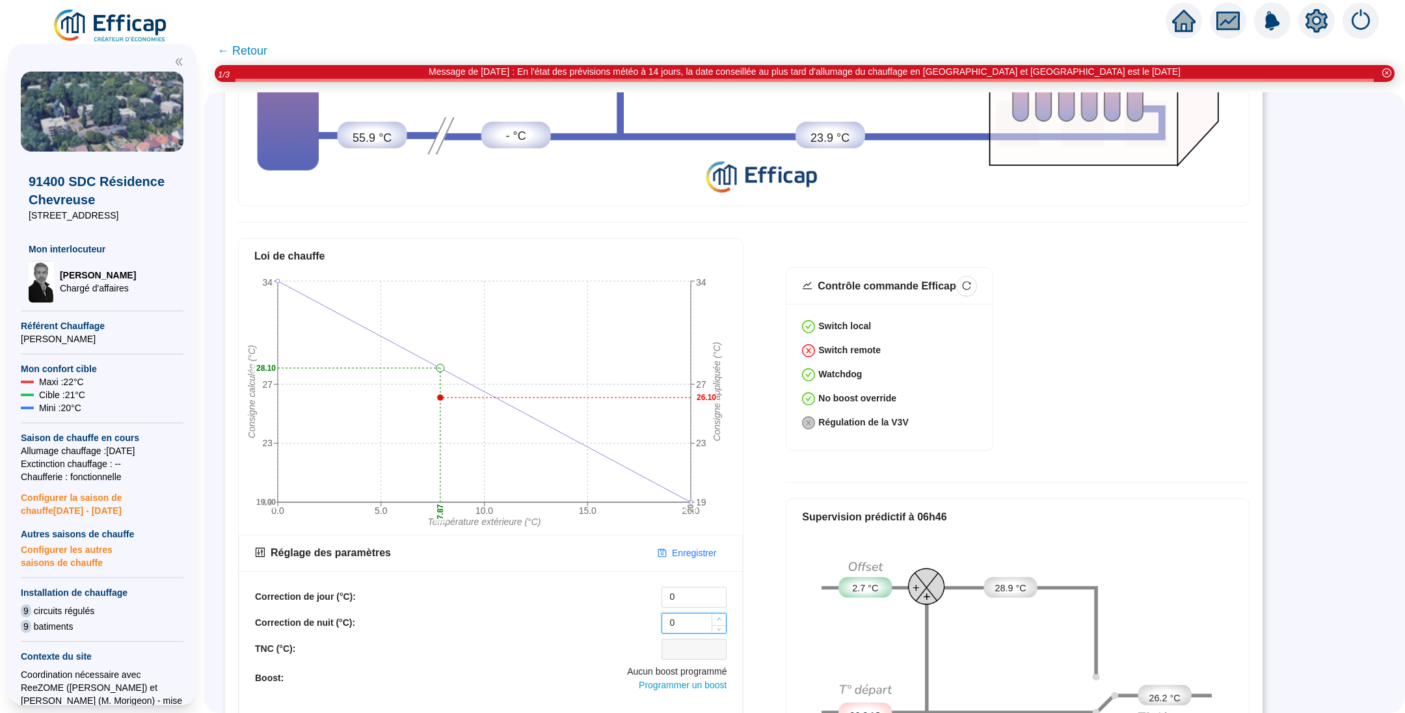
click at [715, 613] on span "Increase Value" at bounding box center [719, 619] width 14 height 12
click at [694, 546] on span "Enregistrer" at bounding box center [694, 553] width 44 height 14
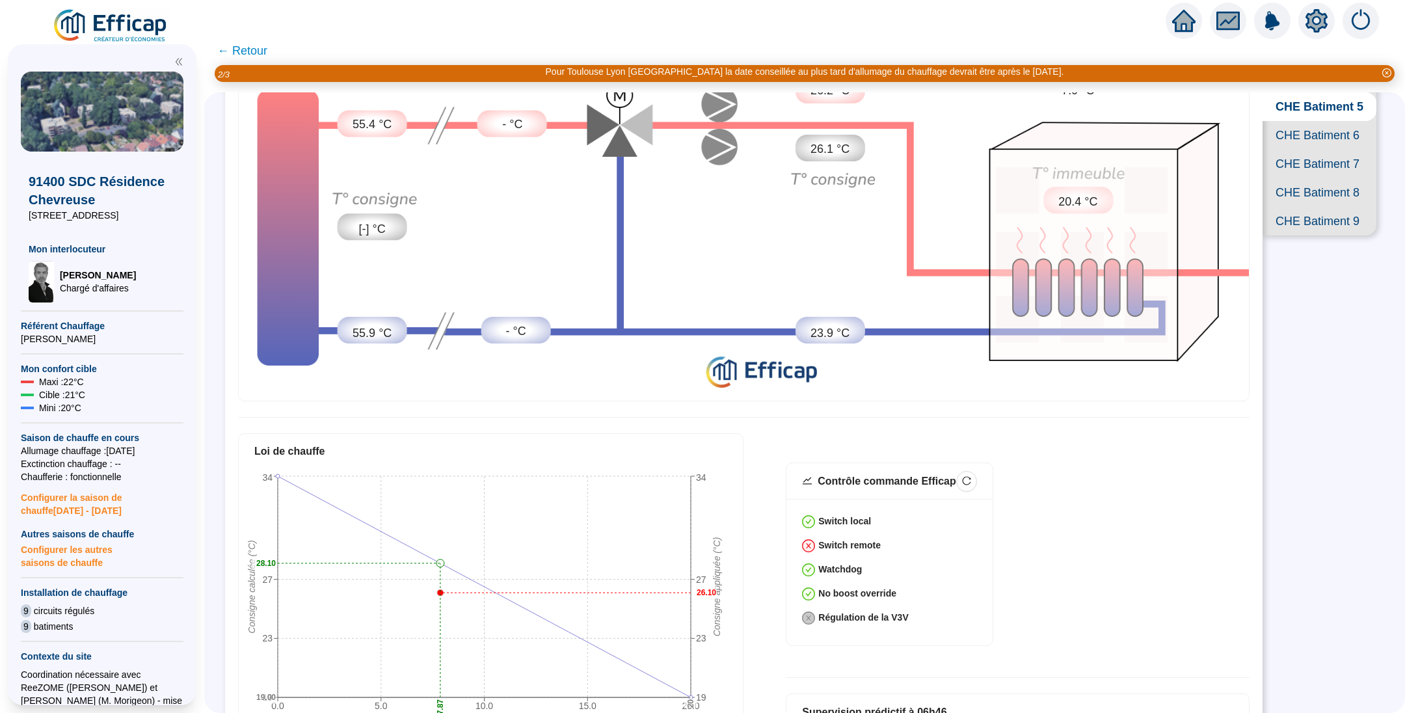
scroll to position [98, 0]
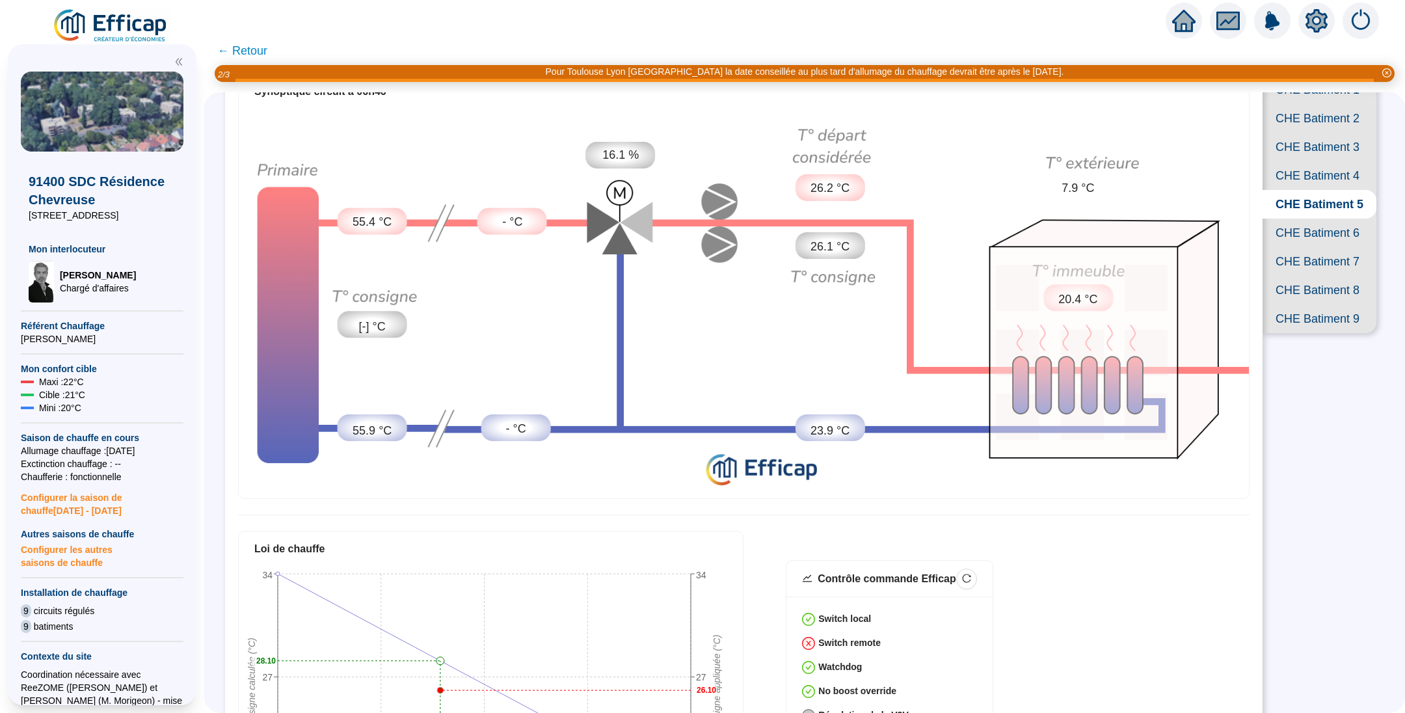
click at [1290, 276] on span "CHE Batiment 7" at bounding box center [1320, 261] width 114 height 29
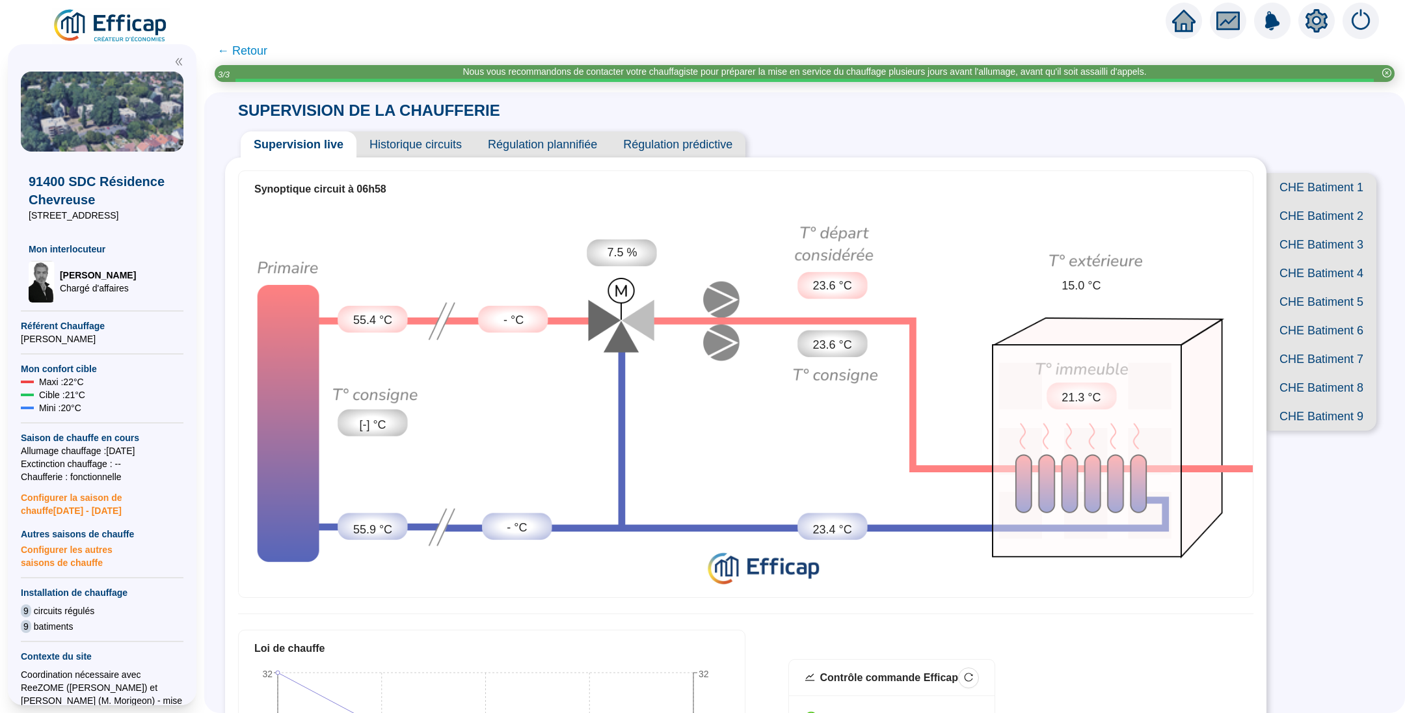
drag, startPoint x: 353, startPoint y: 1, endPoint x: 254, endPoint y: 51, distance: 111.4
click at [254, 51] on span "← Retour" at bounding box center [242, 51] width 50 height 18
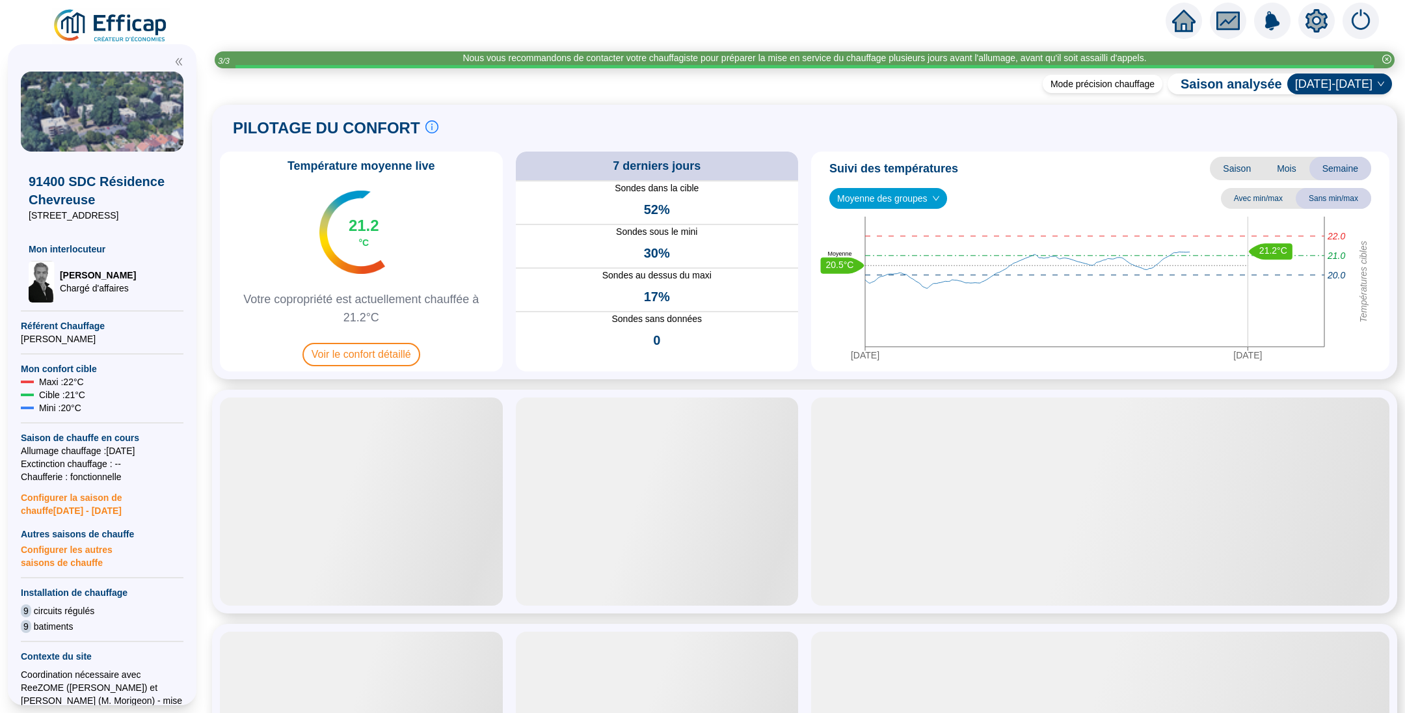
click at [127, 31] on img at bounding box center [111, 26] width 118 height 36
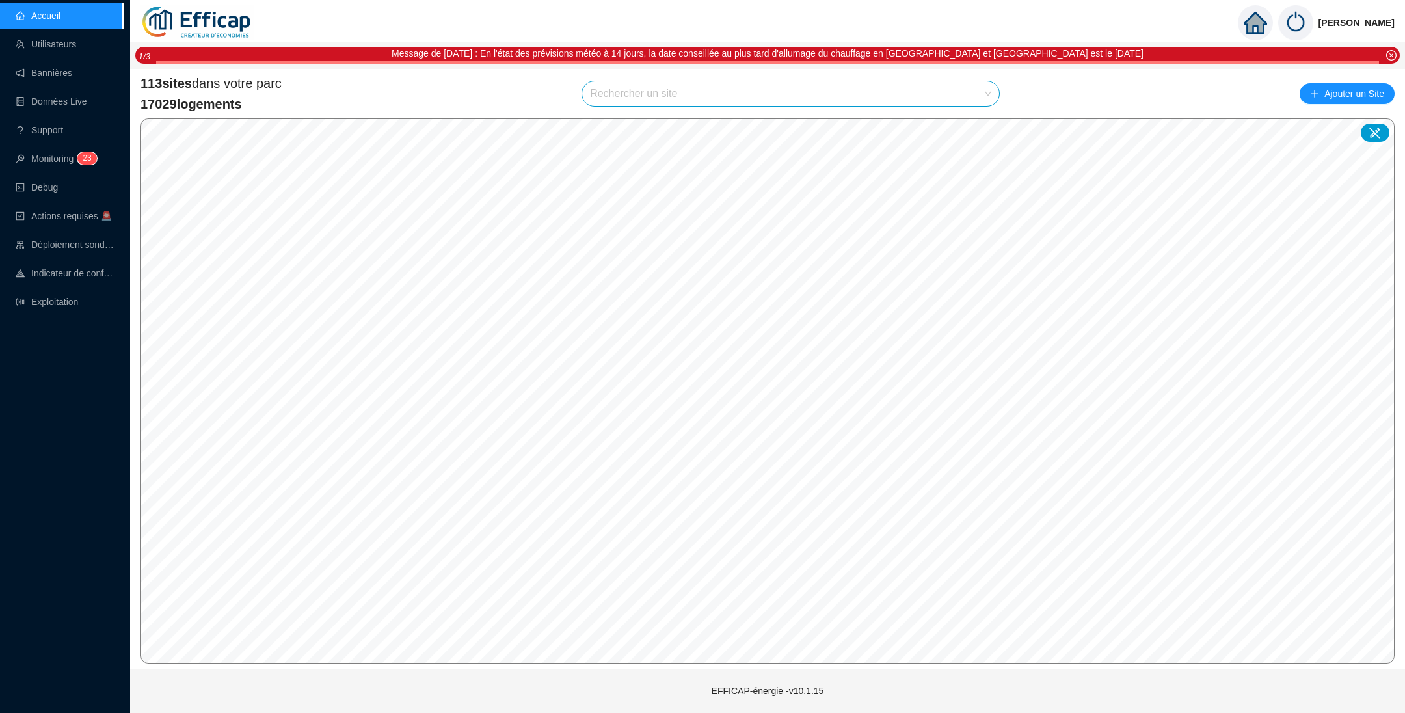
click at [702, 101] on input "search" at bounding box center [785, 93] width 390 height 25
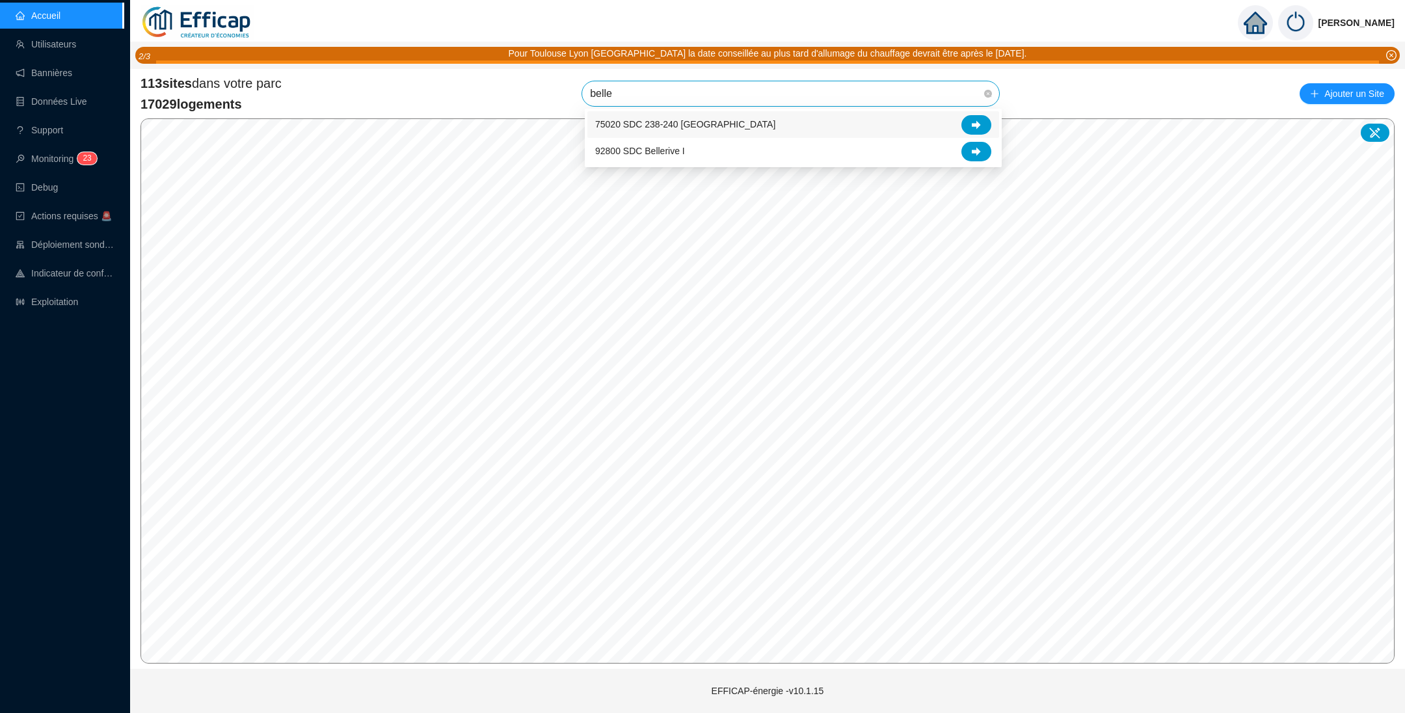
type input "bellev"
click at [973, 128] on icon at bounding box center [976, 124] width 9 height 9
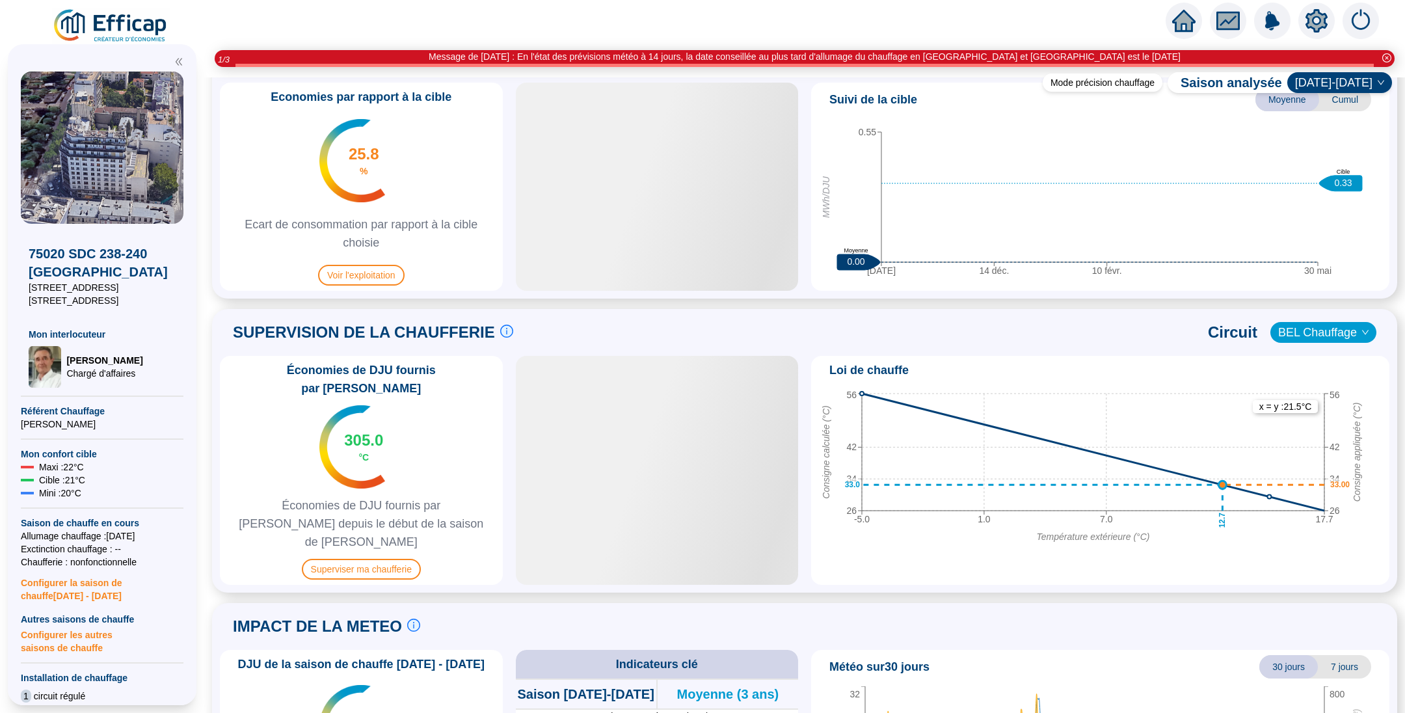
scroll to position [712, 0]
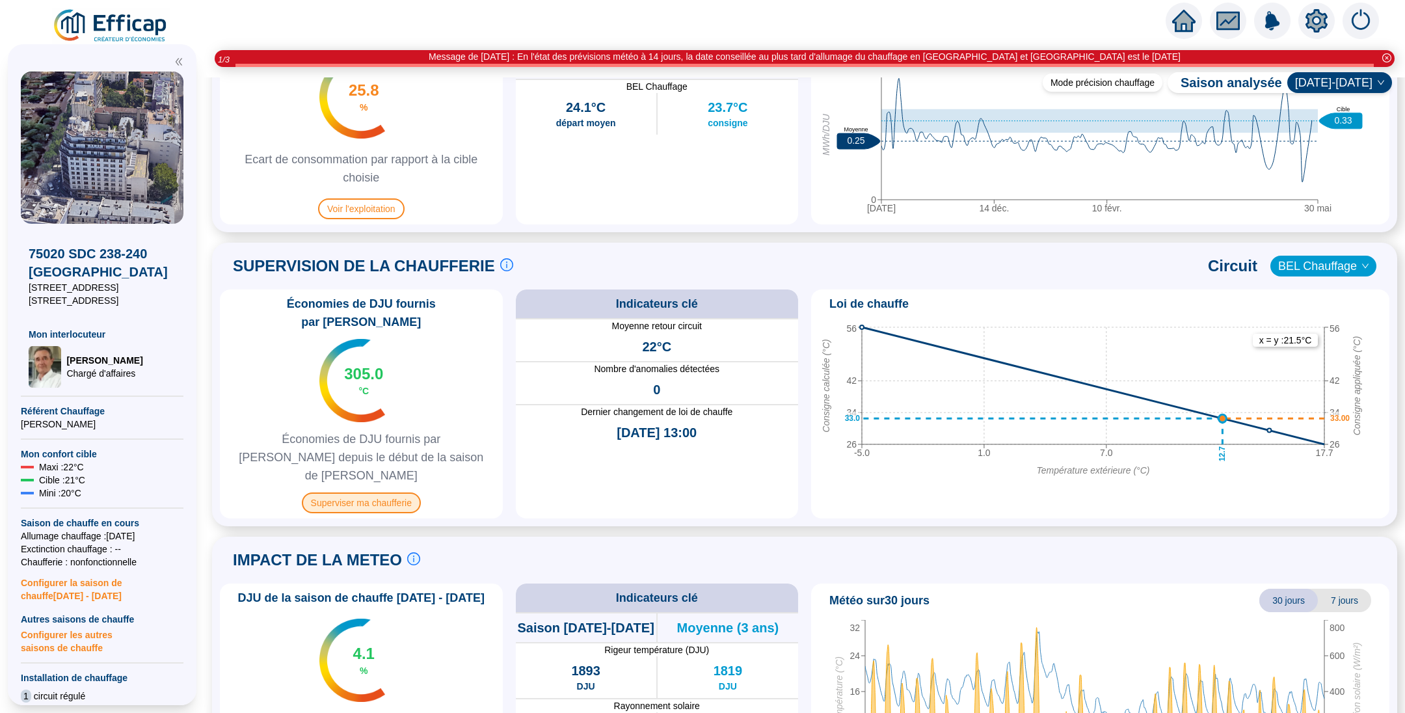
click at [377, 492] on span "Superviser ma chaufferie" at bounding box center [361, 502] width 119 height 21
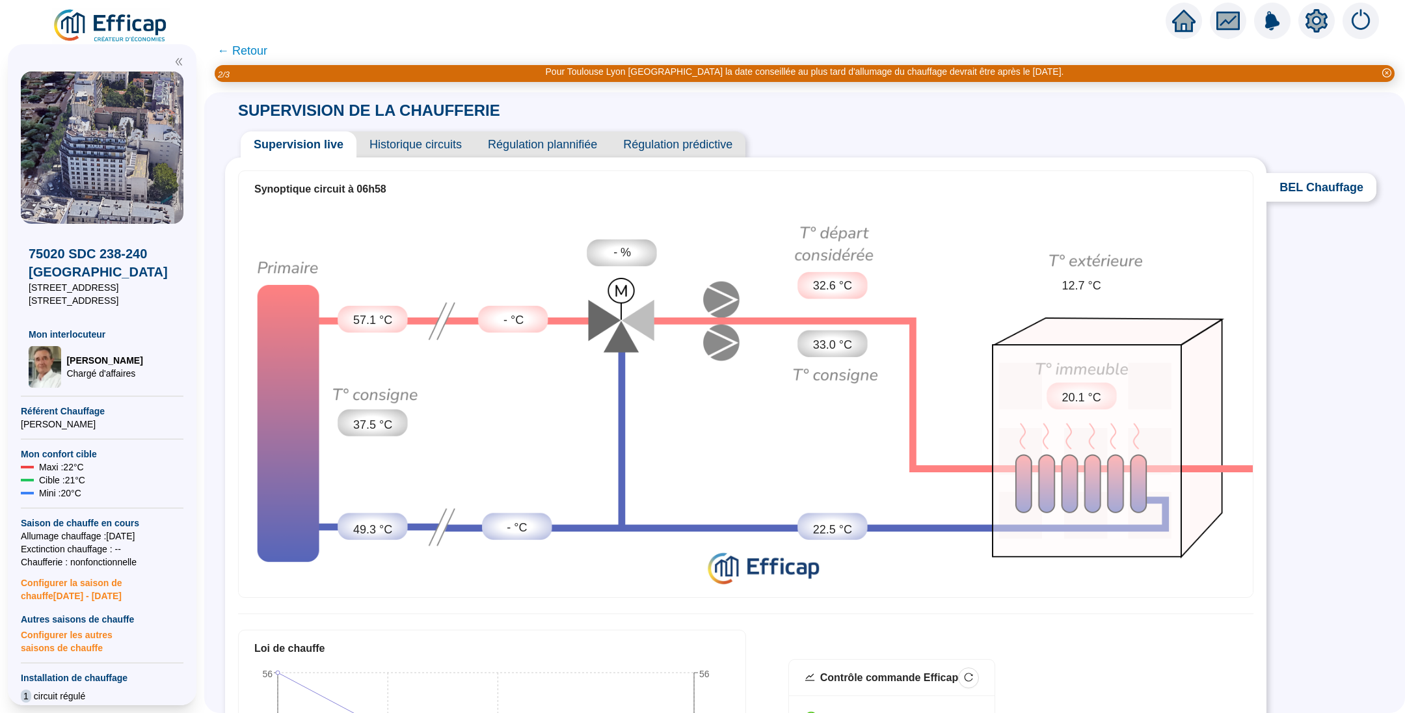
click at [437, 150] on span "Historique circuits" at bounding box center [416, 144] width 118 height 26
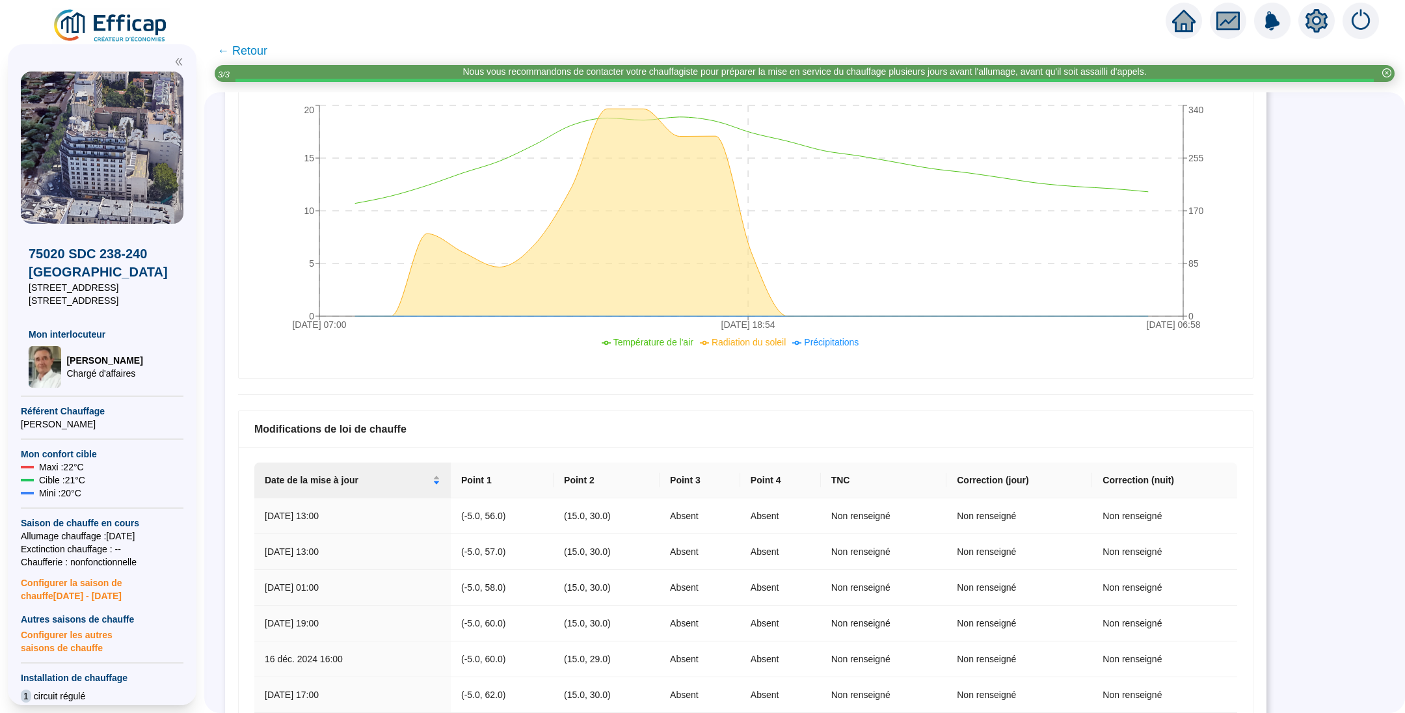
scroll to position [98, 0]
